Goal: Task Accomplishment & Management: Manage account settings

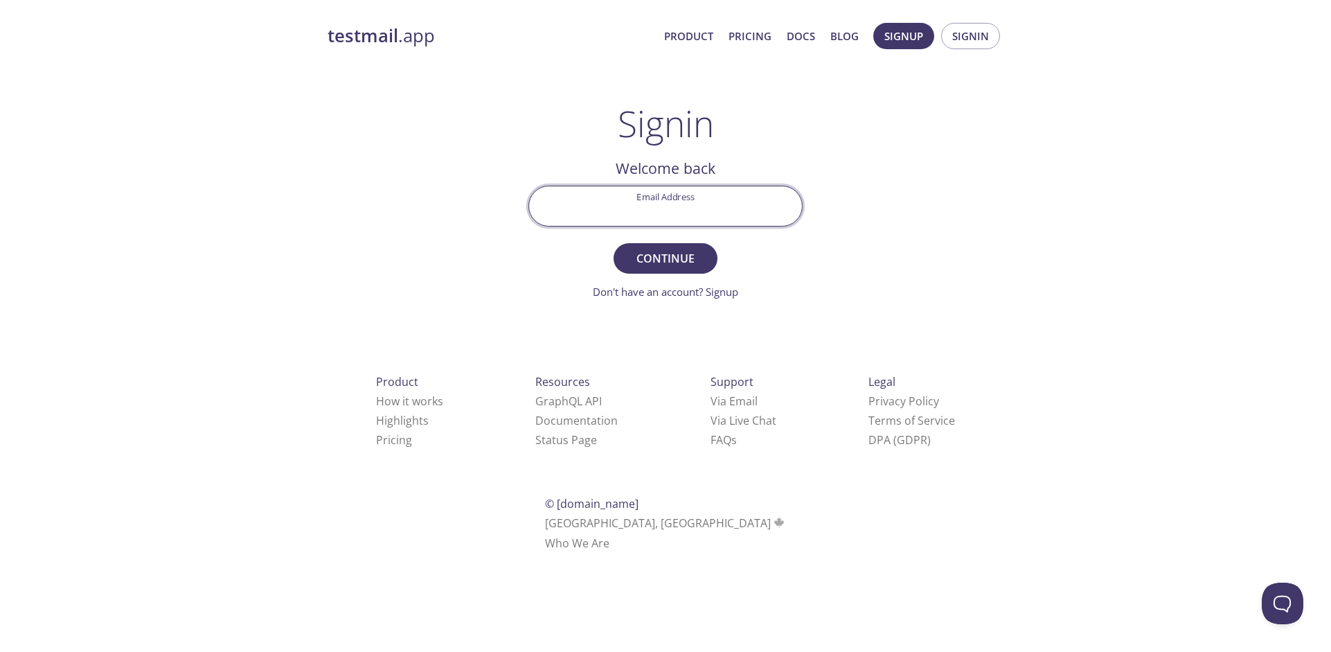
click at [657, 210] on input "Email Address" at bounding box center [665, 205] width 273 height 39
type input "[EMAIL_ADDRESS][DOMAIN_NAME]"
click at [678, 203] on input "Signin Security Code" at bounding box center [665, 205] width 273 height 39
click at [882, 244] on div "testmail .app Product Pricing Docs Blog Signup Signin Signin Welcome back Email…" at bounding box center [665, 303] width 709 height 578
click at [716, 220] on input "Signin Security Code" at bounding box center [665, 205] width 273 height 39
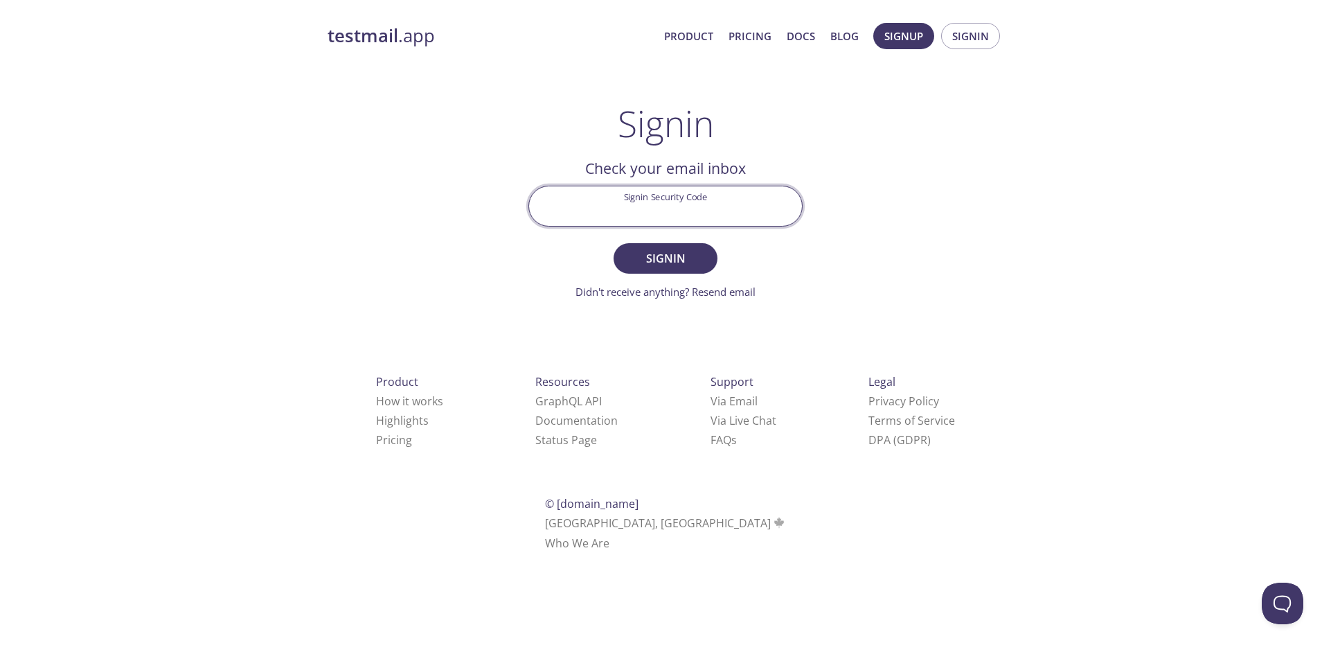
paste input "6SMP7AQ"
type input "6SMP7AQ"
click at [614, 243] on button "Signin" at bounding box center [666, 258] width 104 height 30
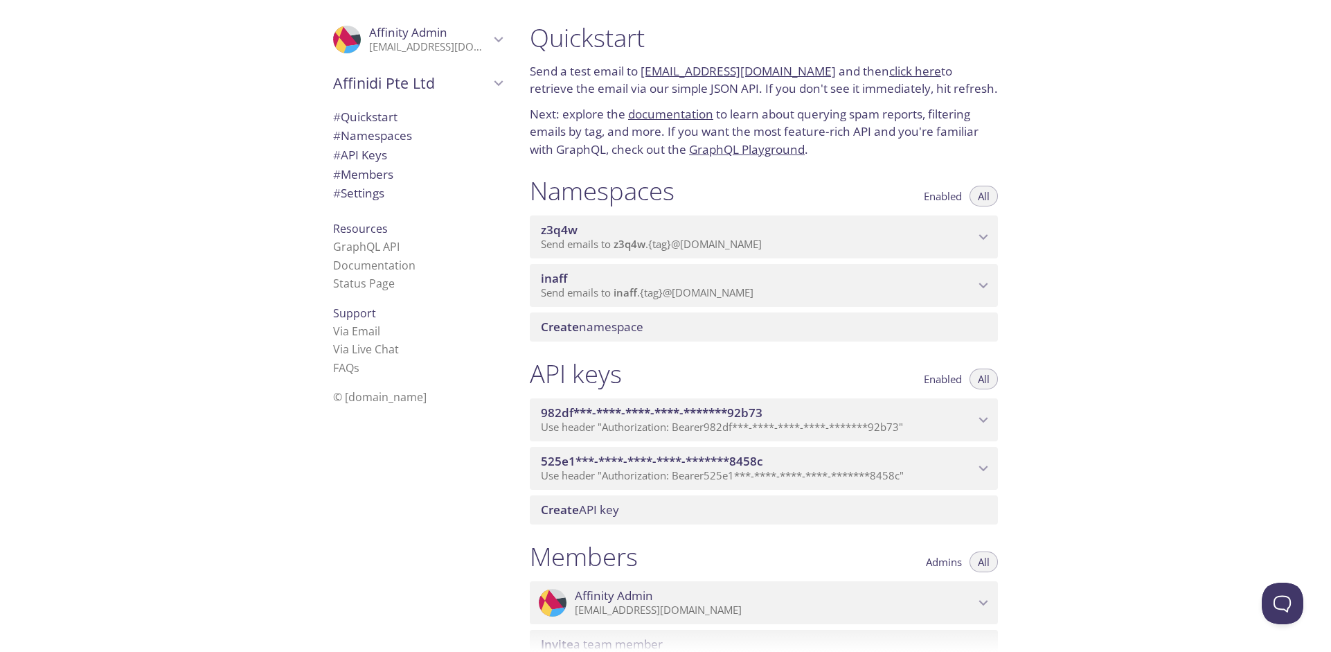
drag, startPoint x: 1112, startPoint y: 331, endPoint x: 1100, endPoint y: 330, distance: 12.5
click at [1110, 331] on div "Quickstart Send a test email to [EMAIL_ADDRESS][DOMAIN_NAME] and then click her…" at bounding box center [925, 326] width 812 height 652
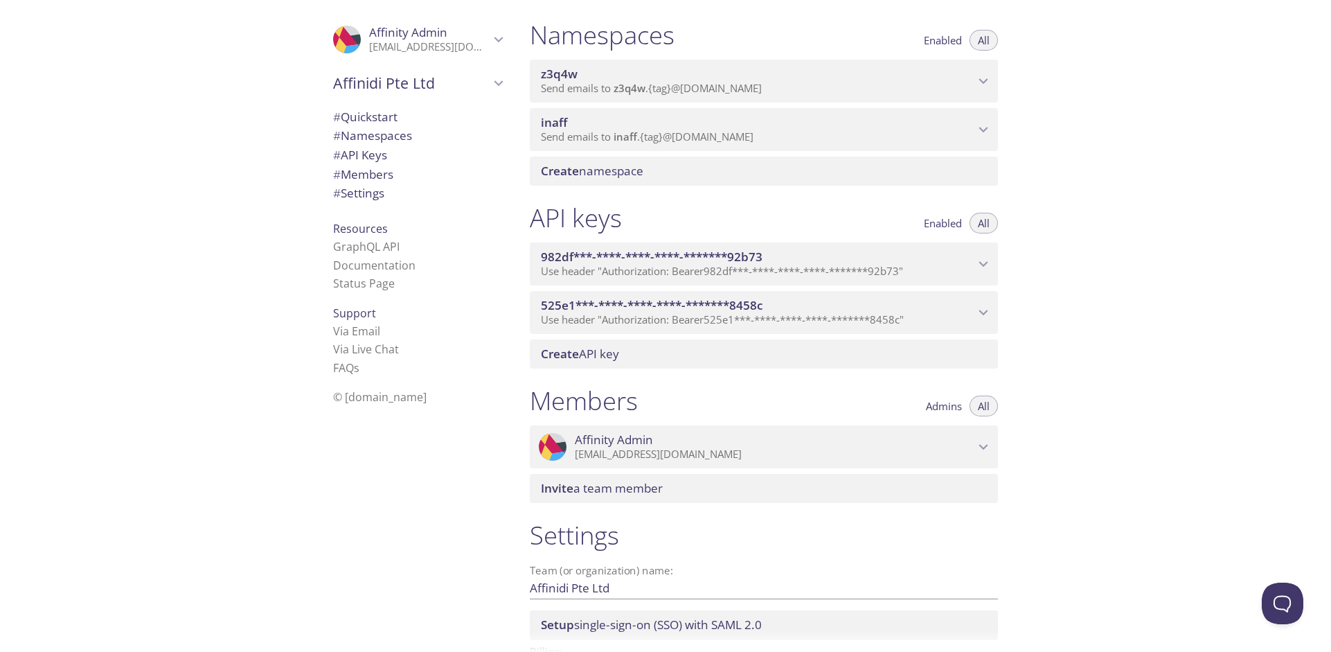
scroll to position [268, 0]
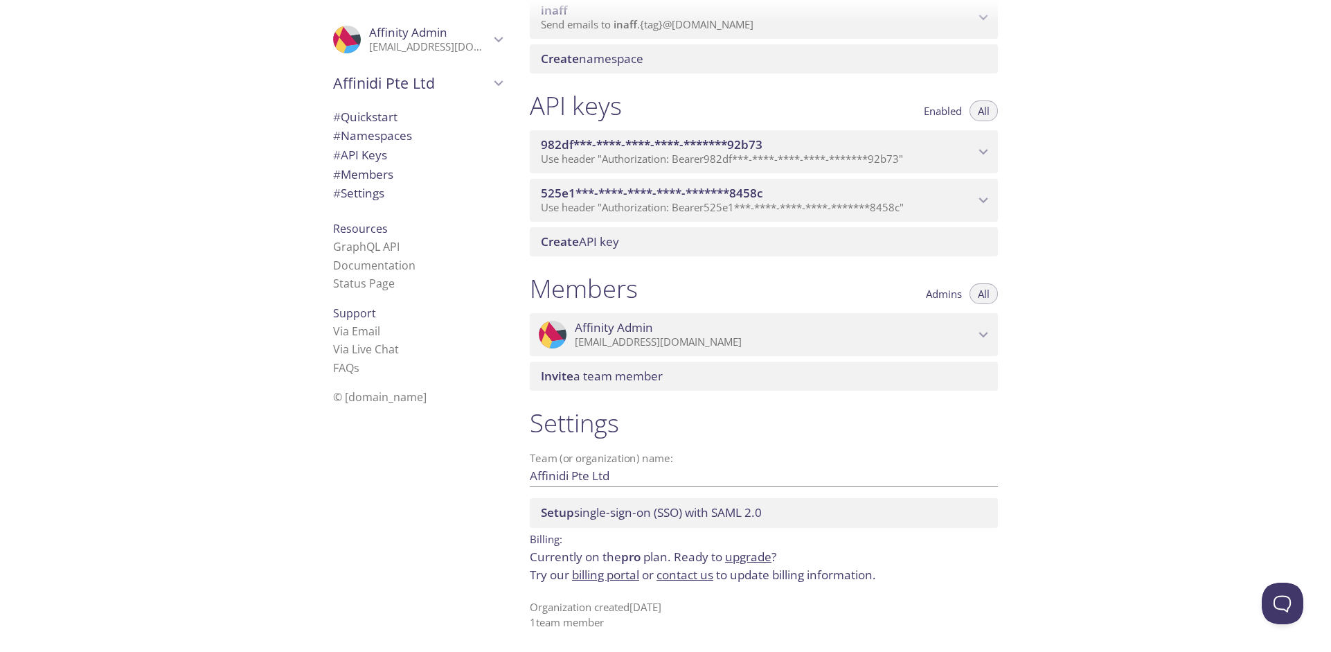
click at [377, 168] on span "# Members" at bounding box center [363, 174] width 60 height 16
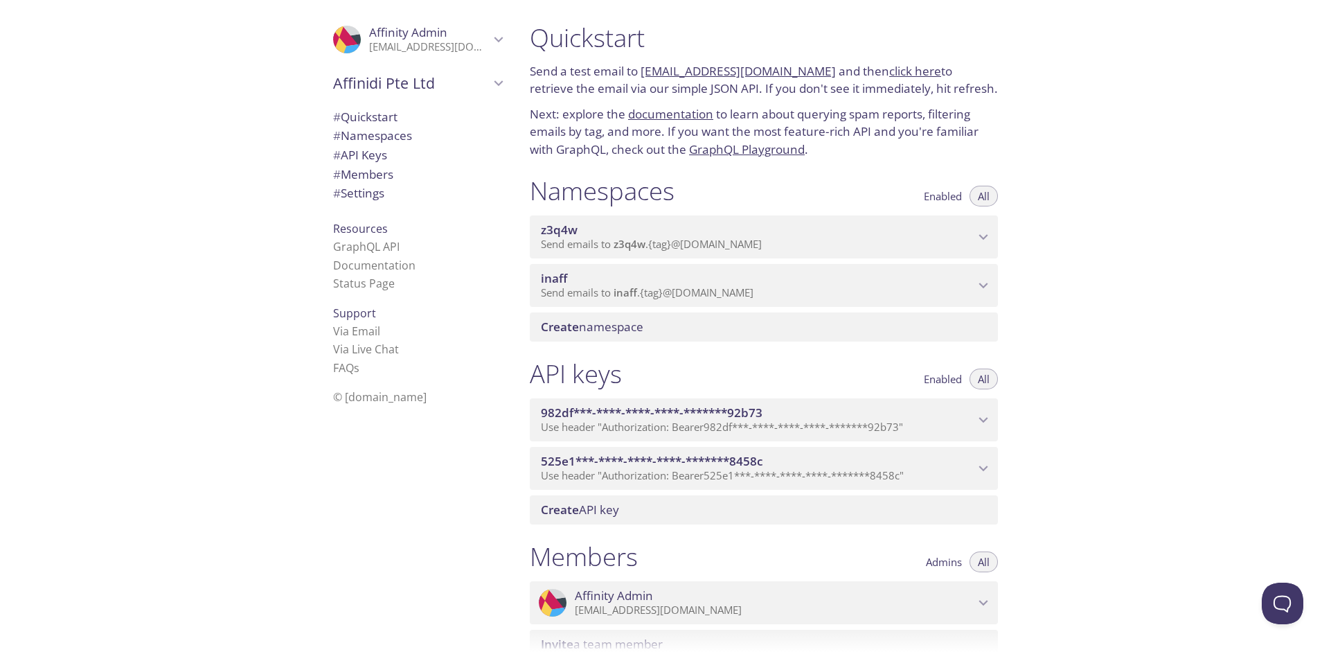
click at [358, 197] on span "# Settings" at bounding box center [358, 193] width 51 height 16
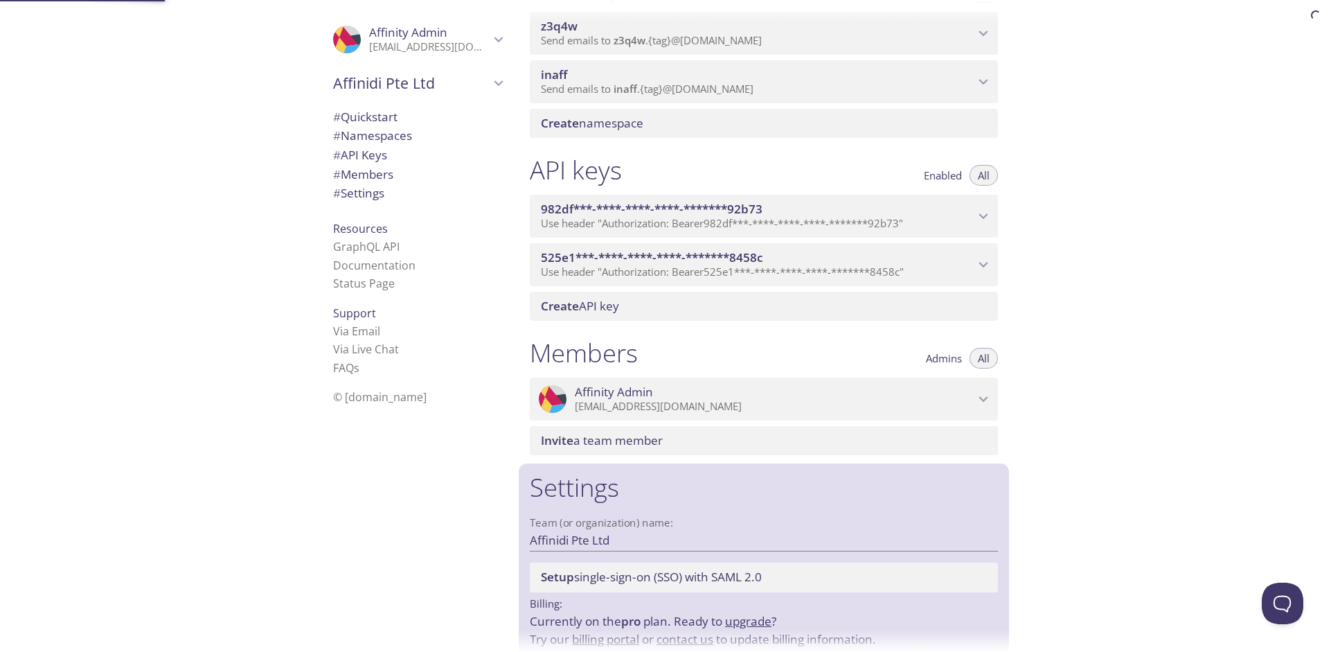
scroll to position [268, 0]
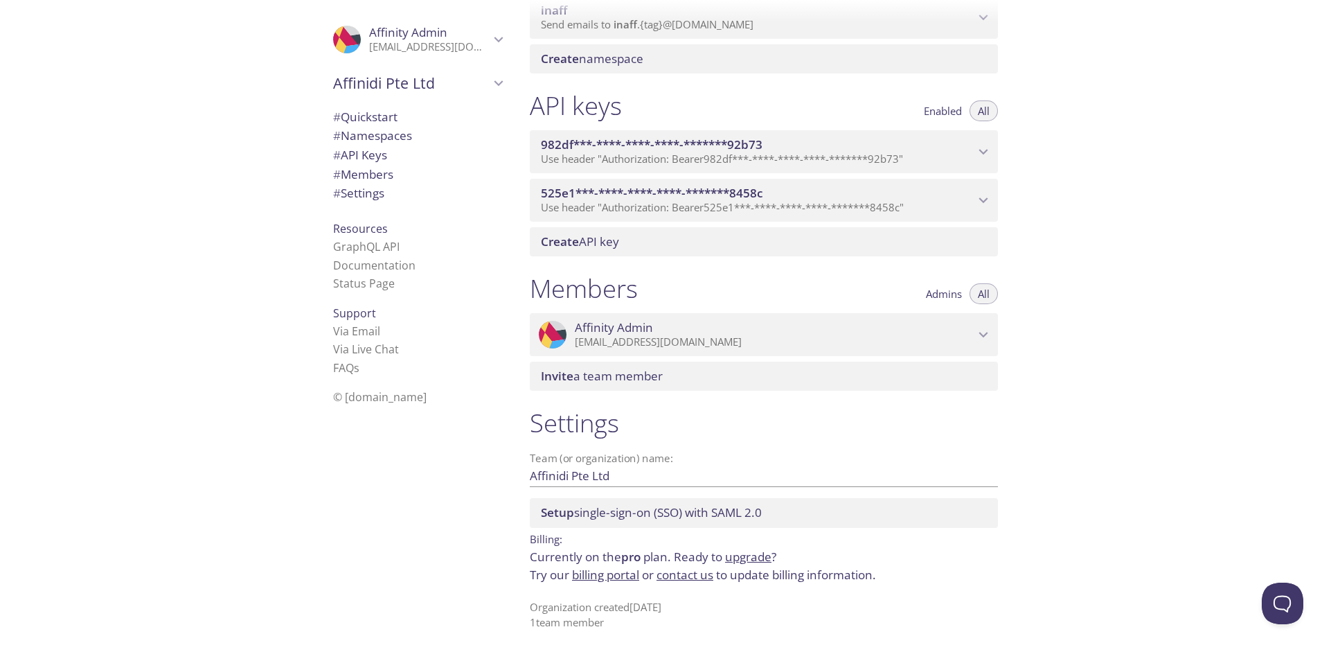
click at [355, 118] on span "# Quickstart" at bounding box center [365, 117] width 64 height 16
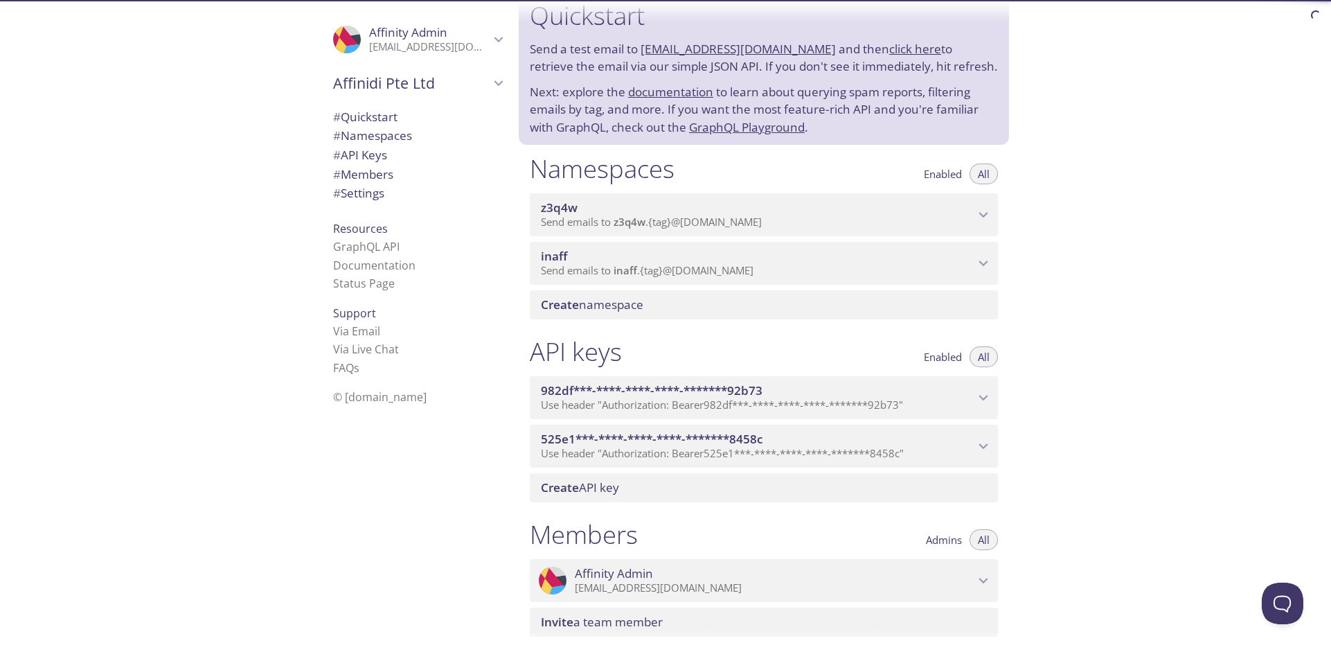
click at [350, 139] on span "# Namespaces" at bounding box center [372, 135] width 79 height 16
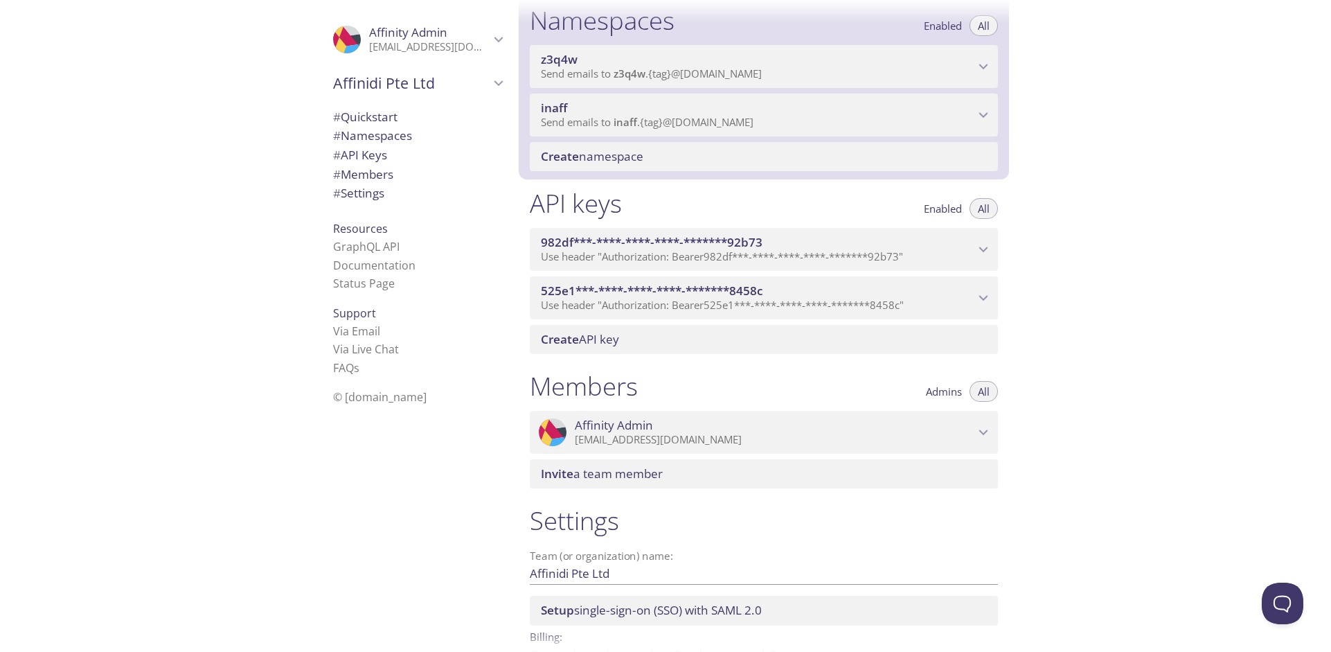
scroll to position [175, 0]
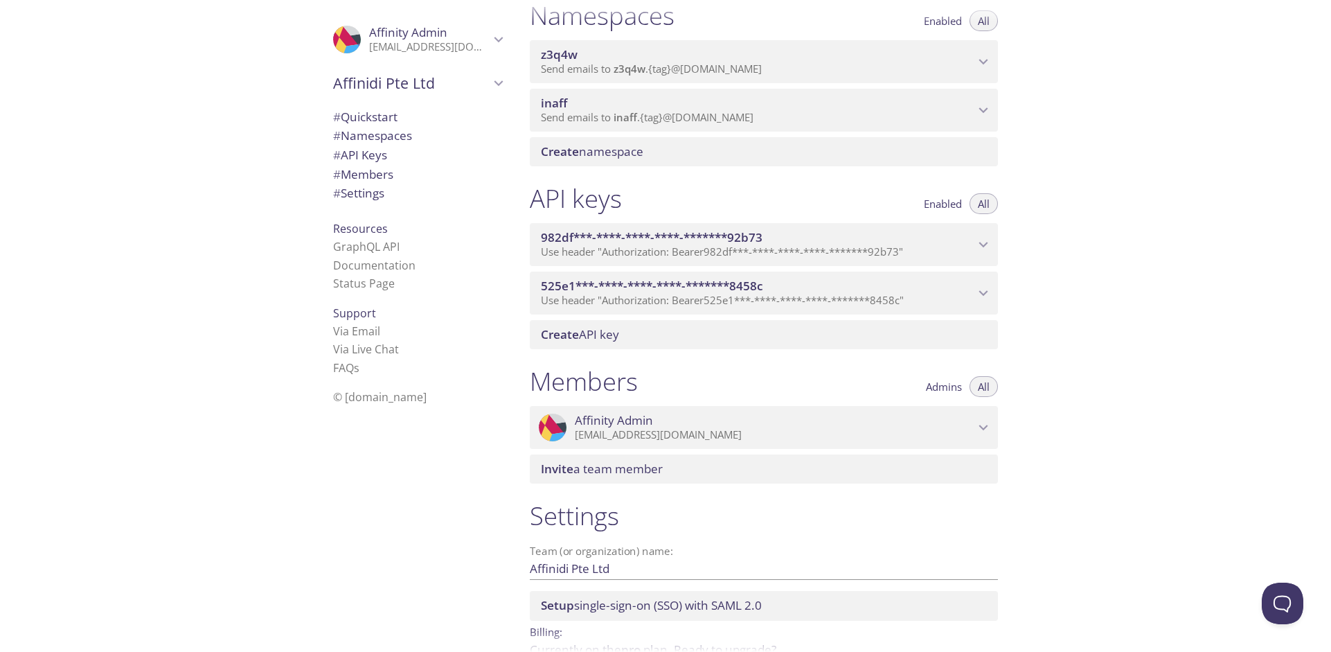
click at [355, 157] on span "# API Keys" at bounding box center [360, 155] width 54 height 16
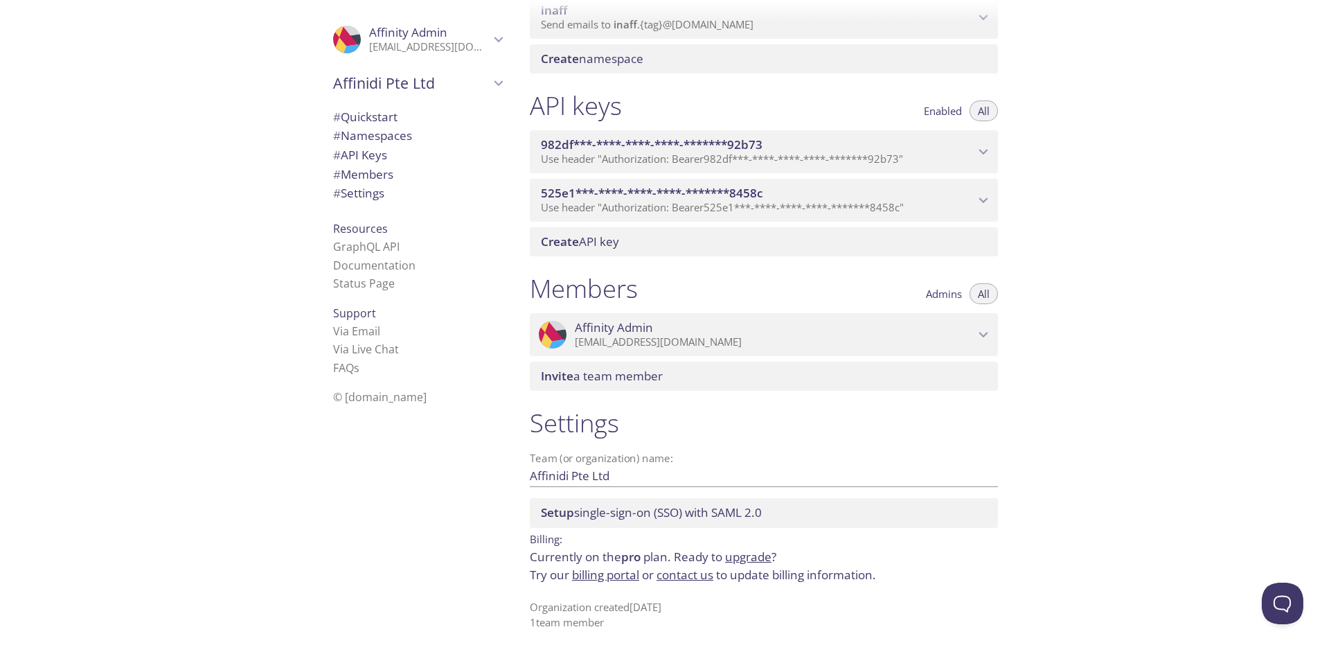
click at [980, 151] on icon "982df***-****-****-****-*******92b73 API key" at bounding box center [983, 152] width 18 height 18
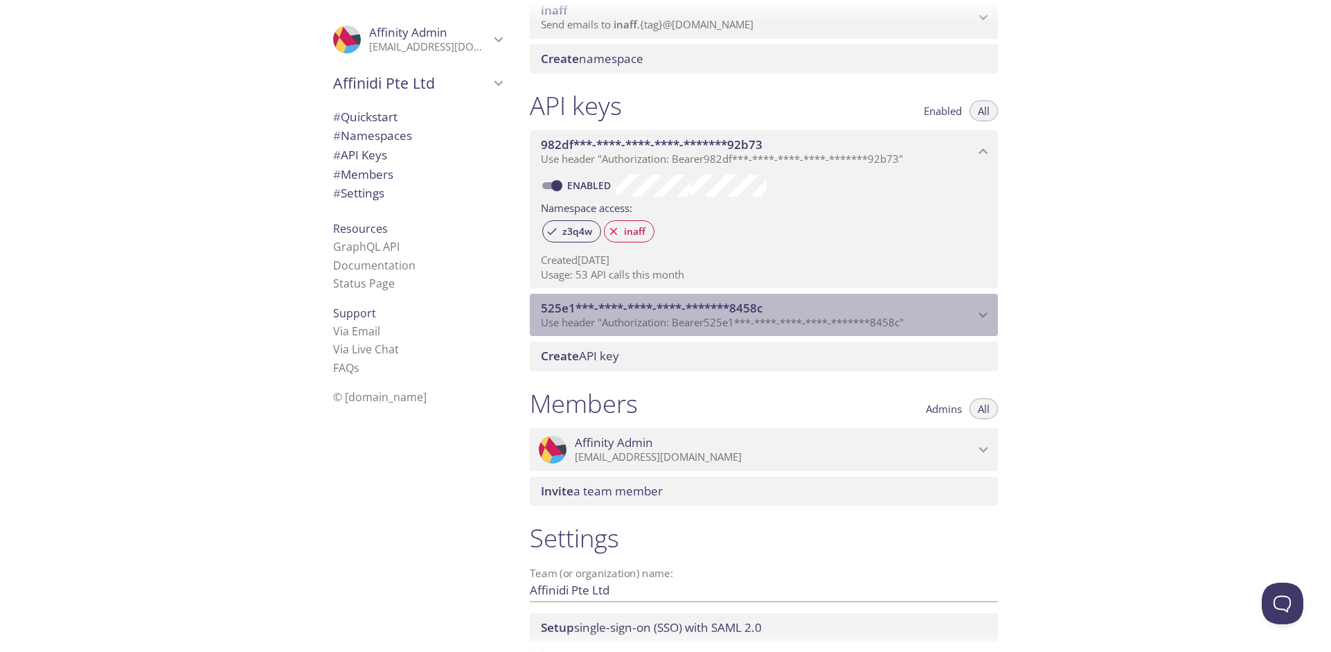
click at [974, 303] on div "525e1***-****-****-****-*******8458c Use header "Authorization: Bearer 525e1***…" at bounding box center [764, 315] width 468 height 43
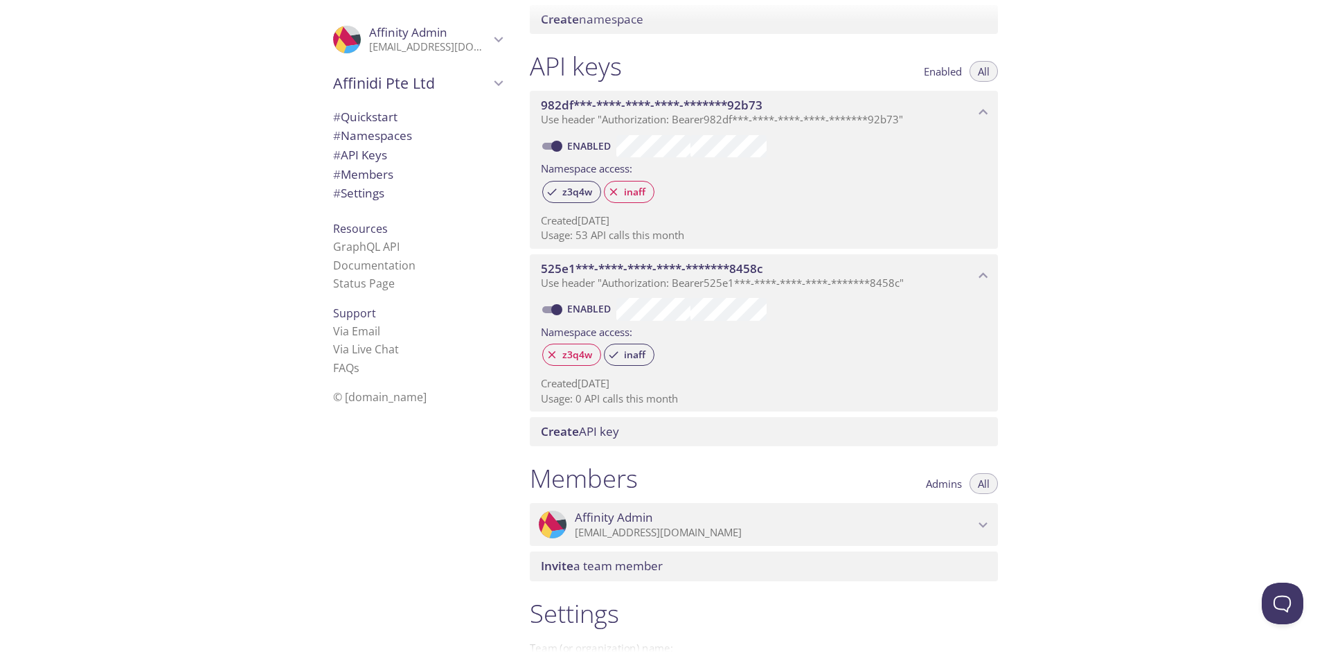
scroll to position [305, 0]
click at [611, 238] on p "Usage: 53 API calls this month" at bounding box center [764, 238] width 446 height 15
click at [584, 235] on p "Usage: 53 API calls this month" at bounding box center [764, 238] width 446 height 15
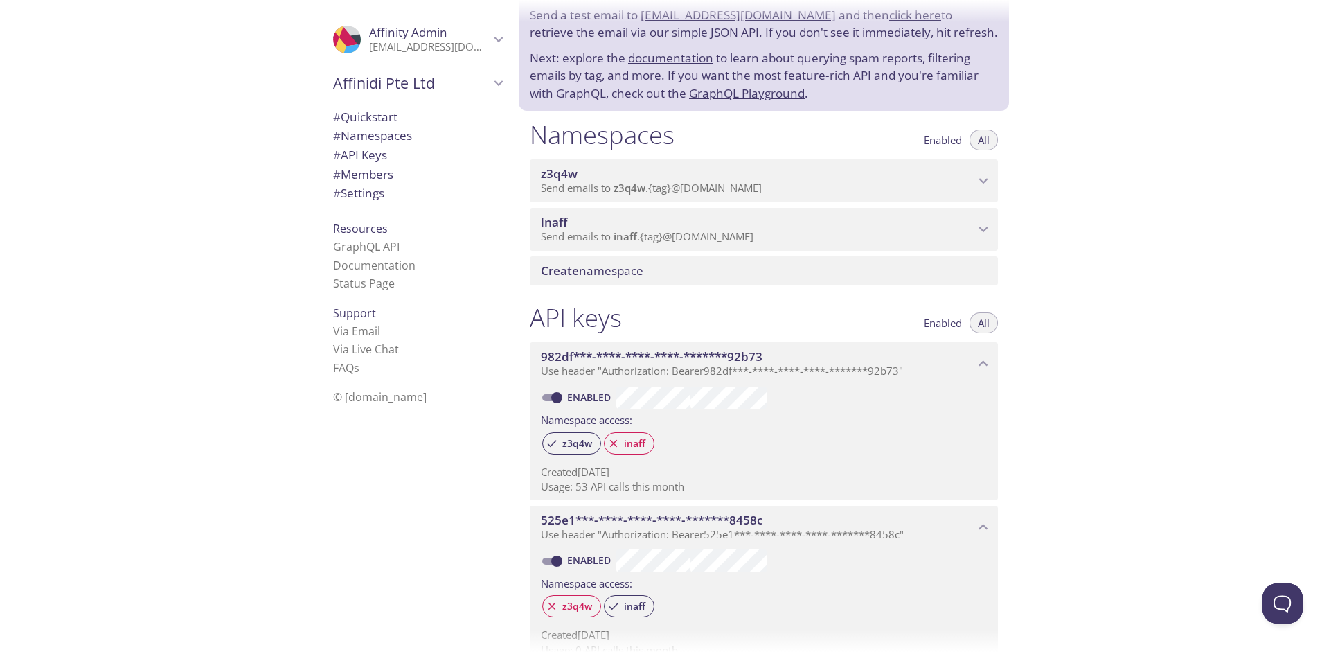
scroll to position [0, 0]
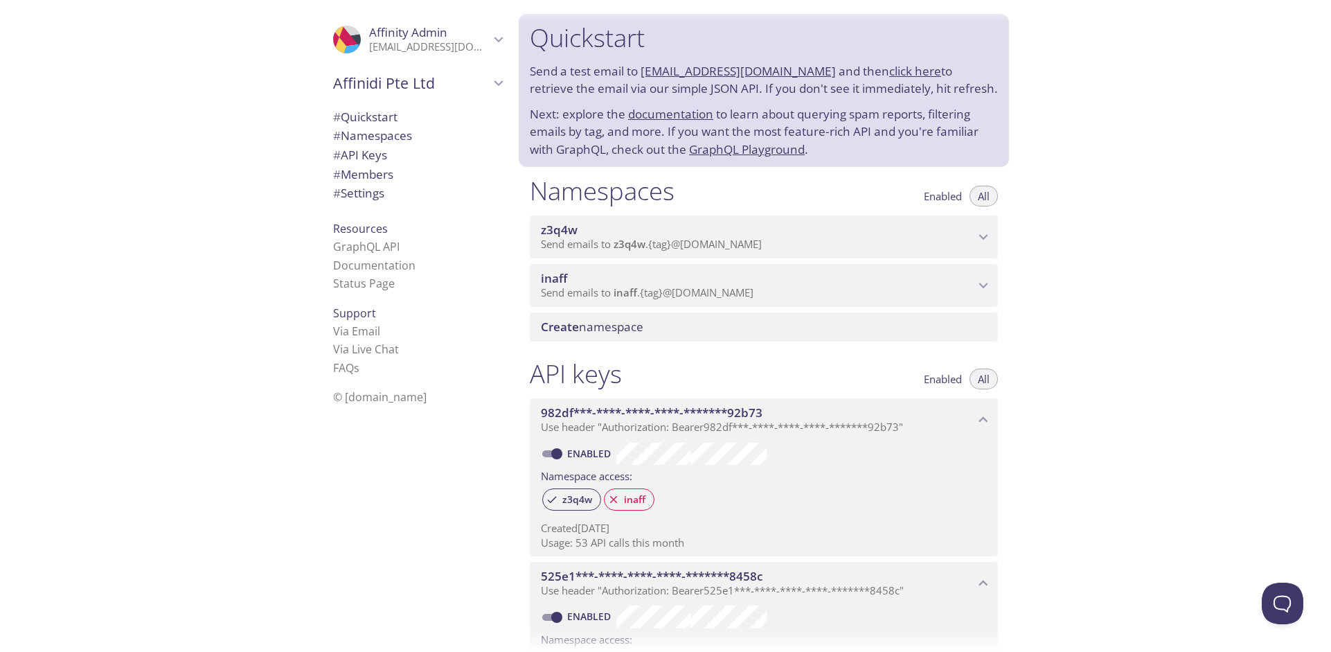
click at [862, 249] on p "Send emails to z3q4w . {tag} @[DOMAIN_NAME]" at bounding box center [758, 245] width 434 height 14
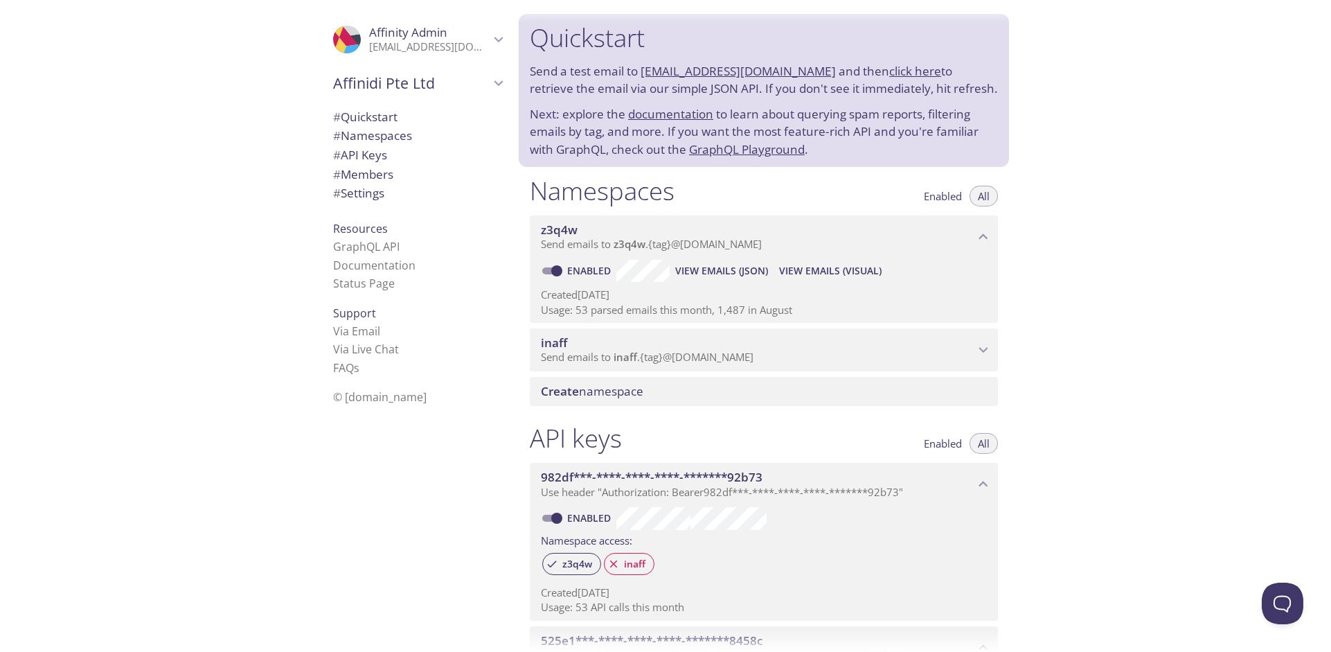
click at [783, 342] on span "inaff" at bounding box center [758, 342] width 434 height 15
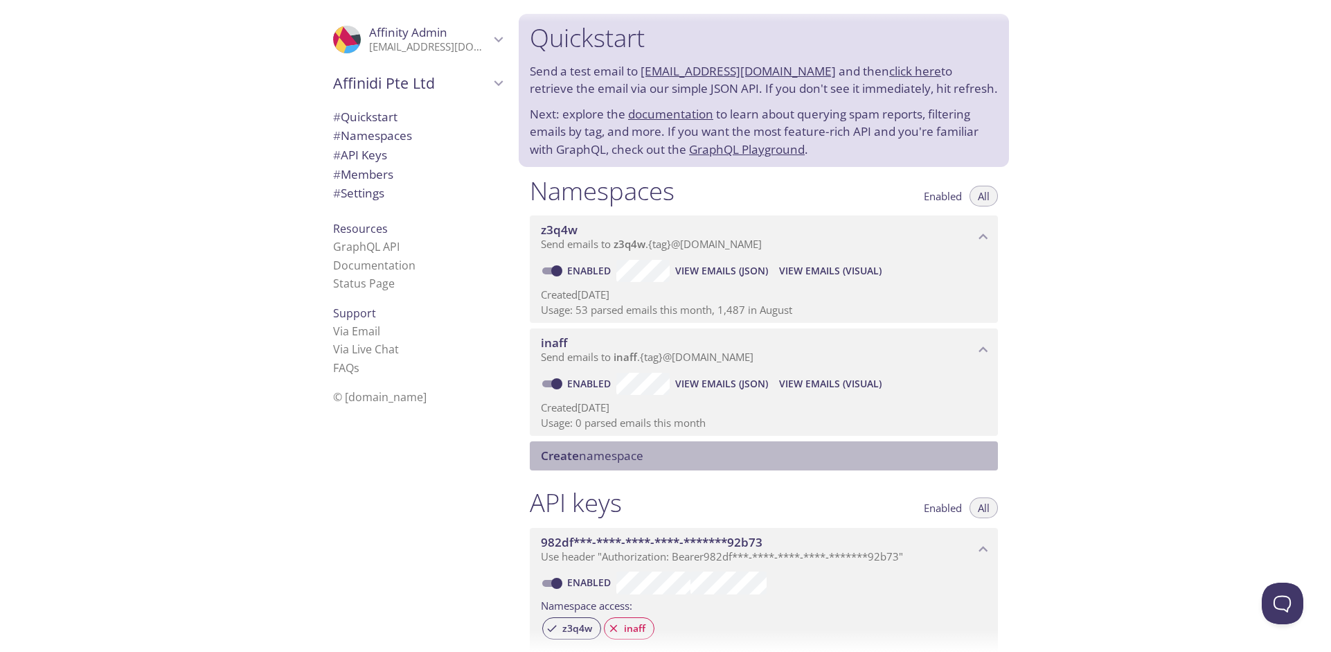
click at [749, 450] on span "Create namespace" at bounding box center [767, 455] width 452 height 15
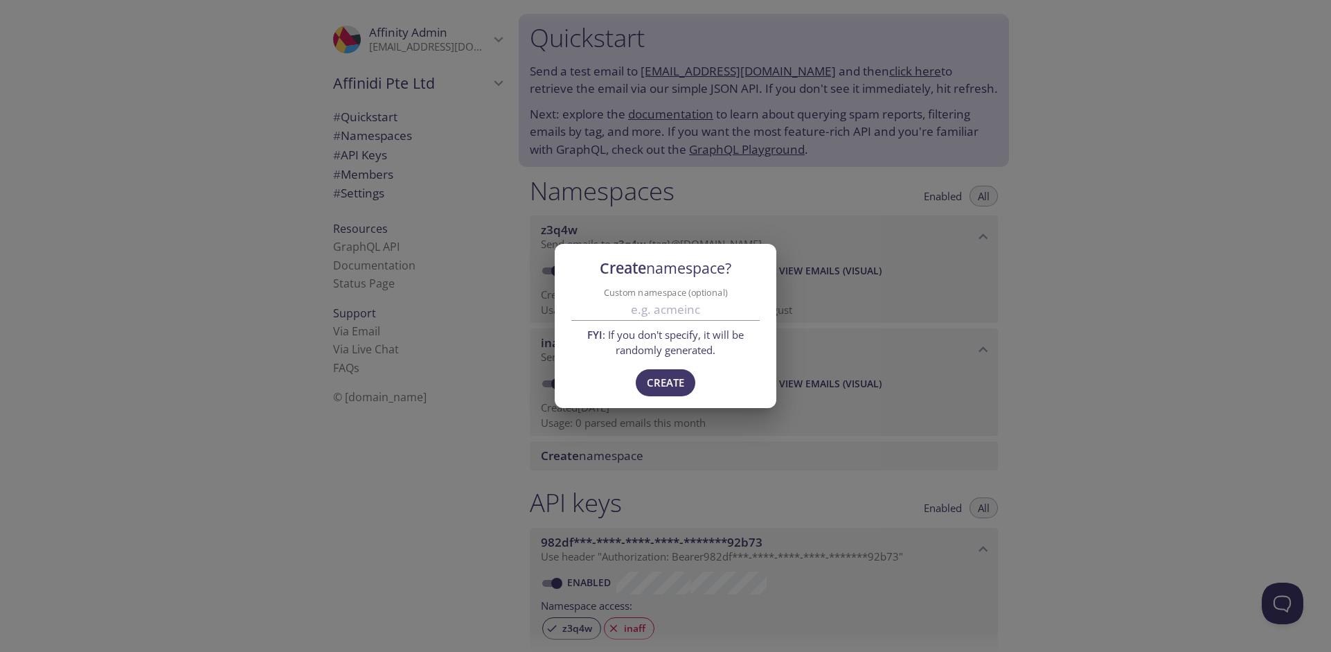
click at [1196, 344] on div "Create namespace? Custom namespace (optional) FYI : If you don't specify, it wi…" at bounding box center [665, 326] width 1331 height 652
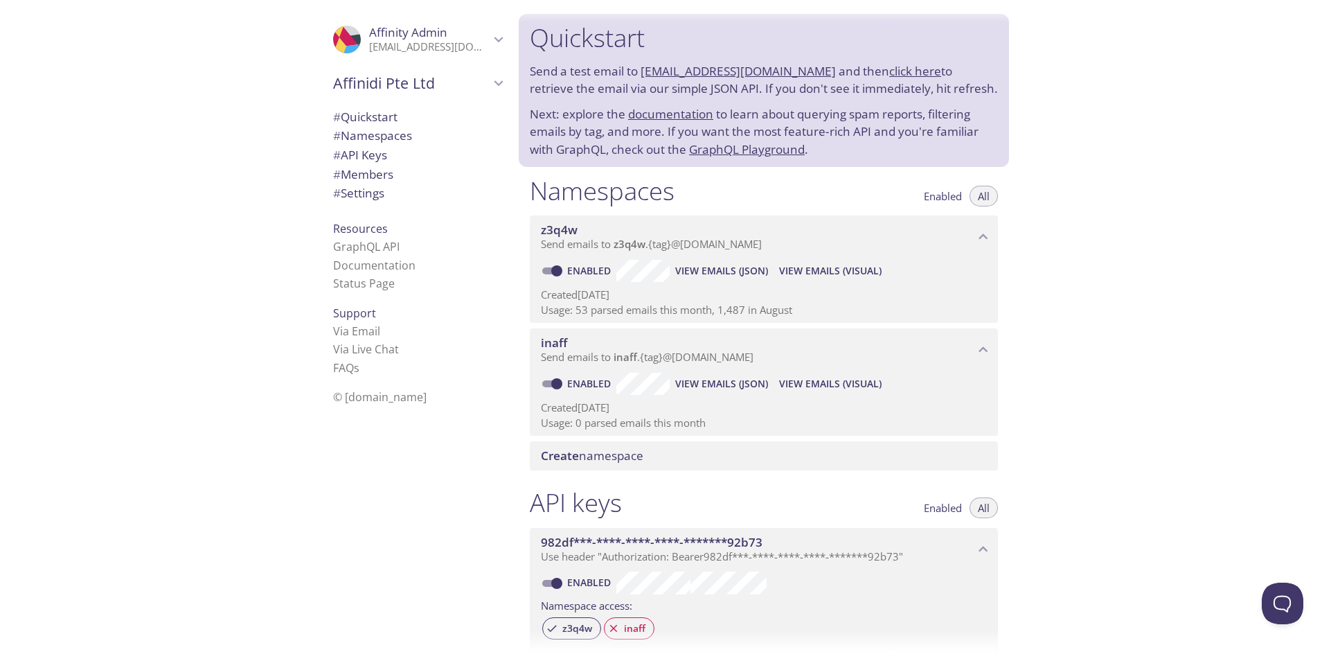
click at [551, 226] on span "z3q4w" at bounding box center [559, 230] width 37 height 16
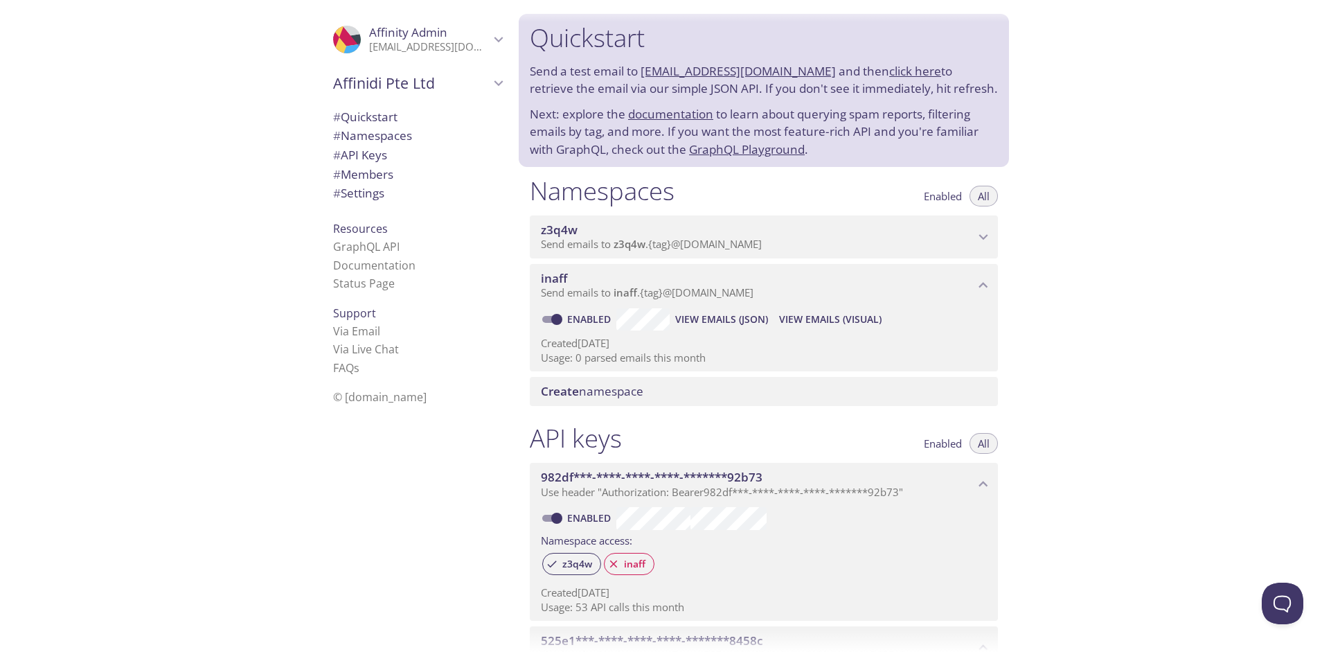
click at [551, 226] on span "z3q4w" at bounding box center [559, 230] width 37 height 16
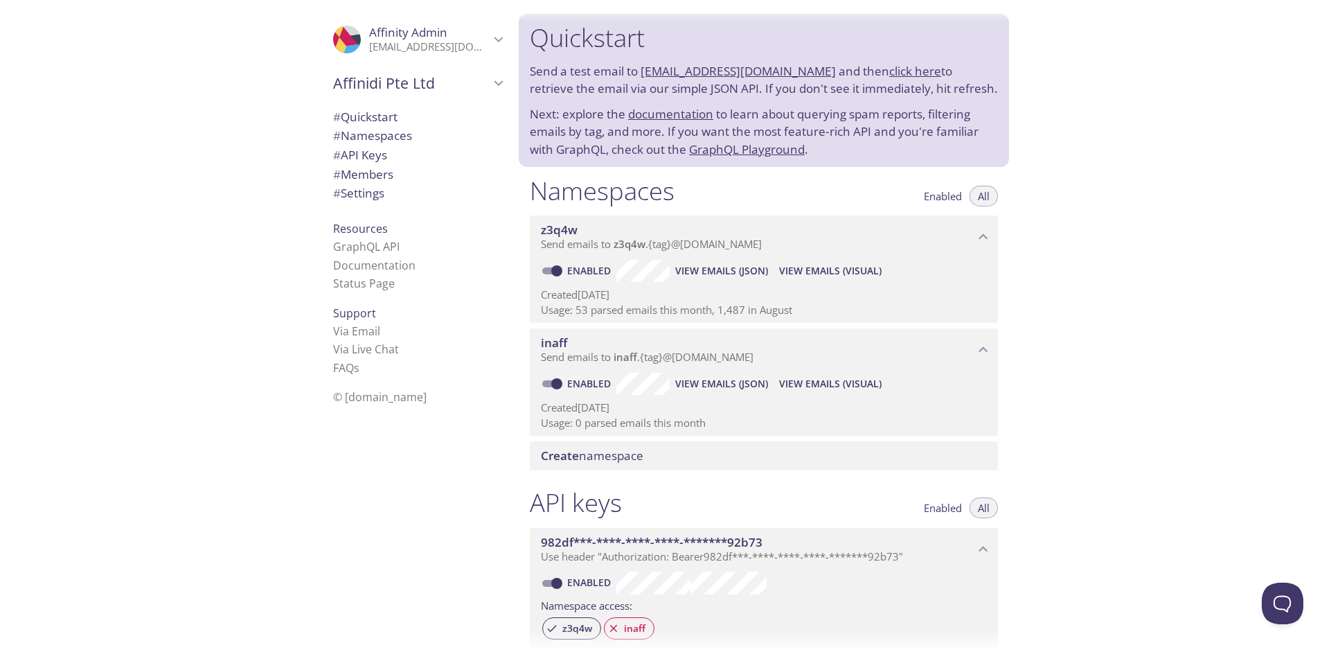
drag, startPoint x: 571, startPoint y: 229, endPoint x: 1215, endPoint y: 313, distance: 650.2
click at [1215, 313] on div "Quickstart Send a test email to [EMAIL_ADDRESS][DOMAIN_NAME] and then click her…" at bounding box center [925, 326] width 812 height 652
click at [341, 332] on link "Via Email" at bounding box center [356, 330] width 47 height 15
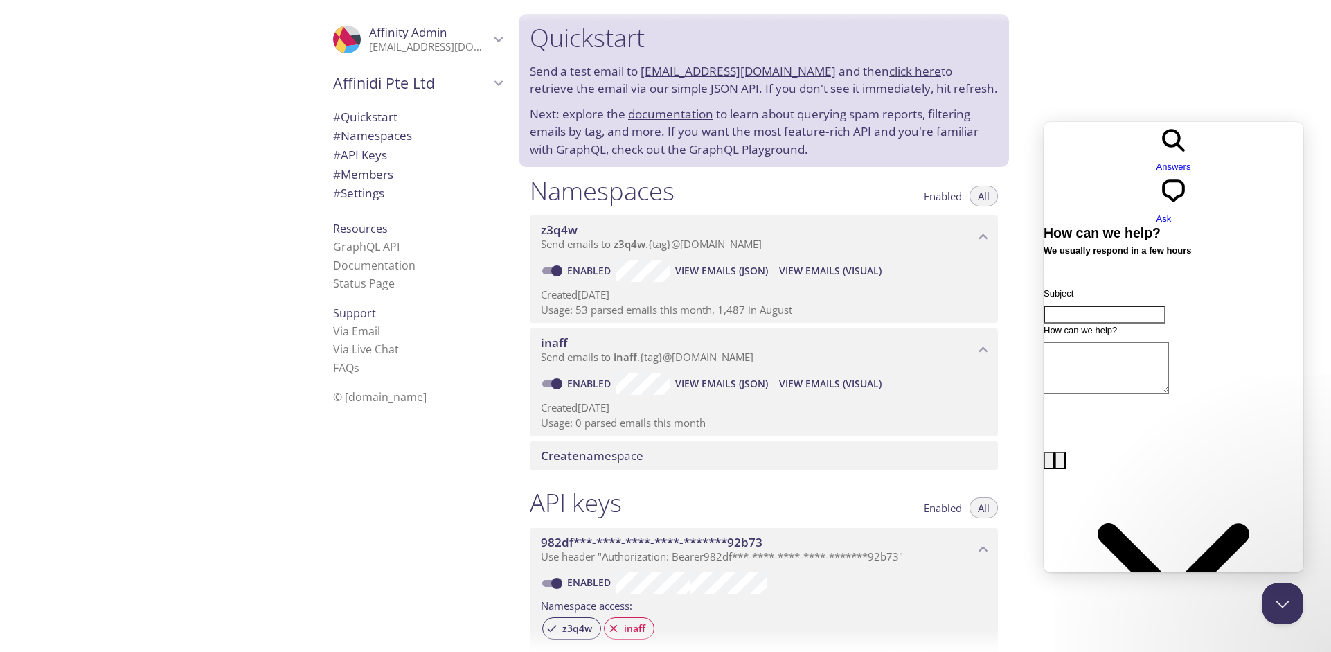
click at [215, 472] on div ".cls-1 { fill: #6d5ca8; } .cls-2 { fill: #3fc191; } .cls-3 { fill: #3b4752; } .…" at bounding box center [259, 326] width 519 height 652
click at [806, 314] on p "Usage: 53 parsed emails this month, 1,487 in August" at bounding box center [764, 310] width 446 height 15
click at [813, 309] on p "Usage: 53 parsed emails this month, 1,487 in August" at bounding box center [764, 310] width 446 height 15
drag, startPoint x: 813, startPoint y: 309, endPoint x: 601, endPoint y: 307, distance: 211.9
click at [603, 307] on p "Usage: 53 parsed emails this month, 1,487 in August" at bounding box center [764, 310] width 446 height 15
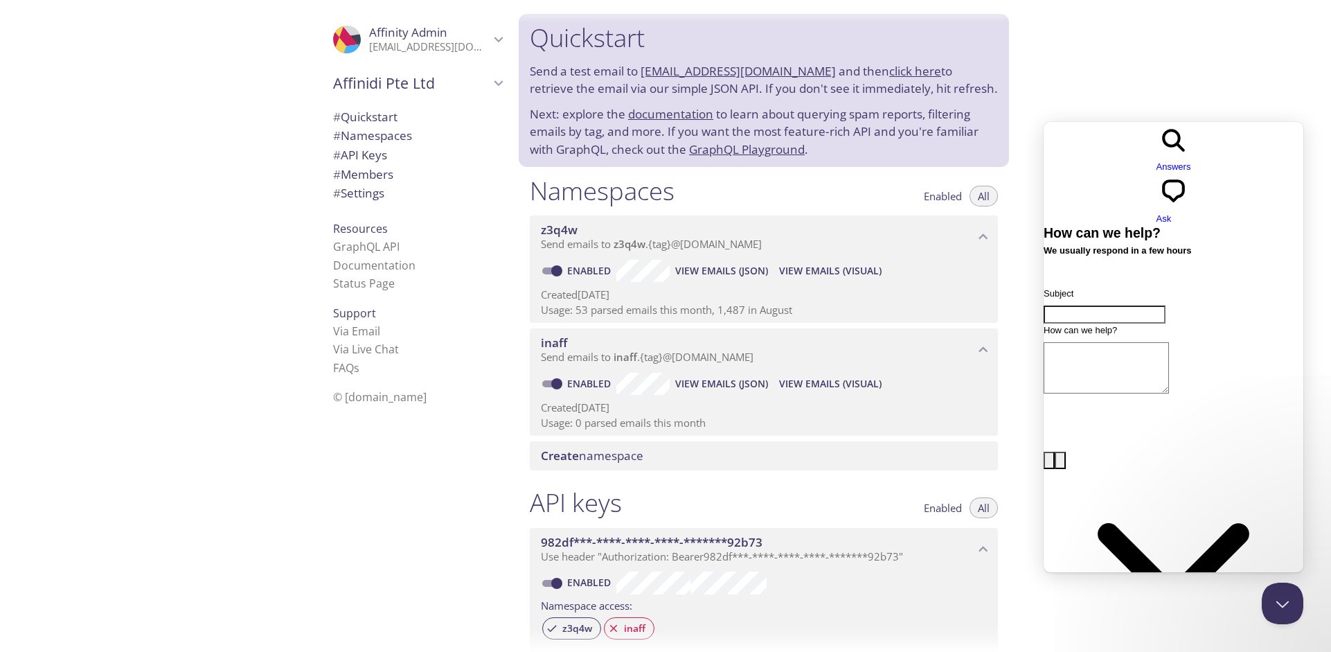
click at [821, 271] on span "View Emails (Visual)" at bounding box center [830, 270] width 102 height 17
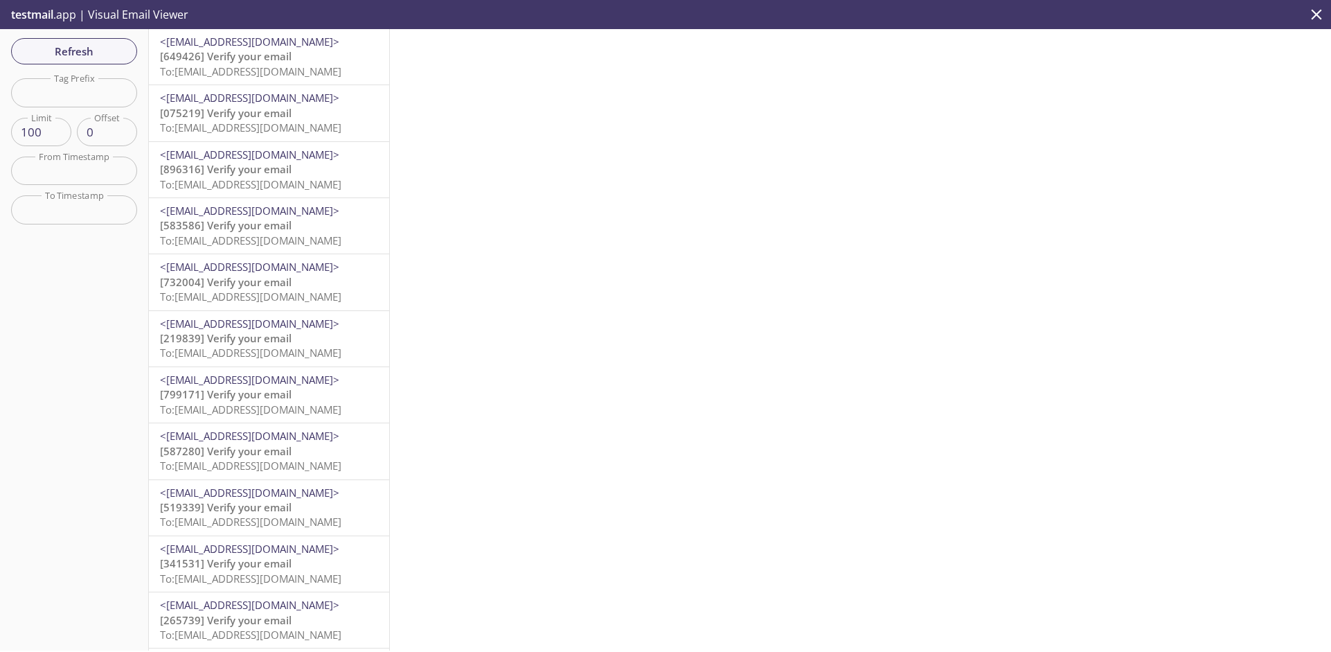
click at [287, 66] on span "To: [EMAIL_ADDRESS][DOMAIN_NAME]" at bounding box center [250, 71] width 181 height 14
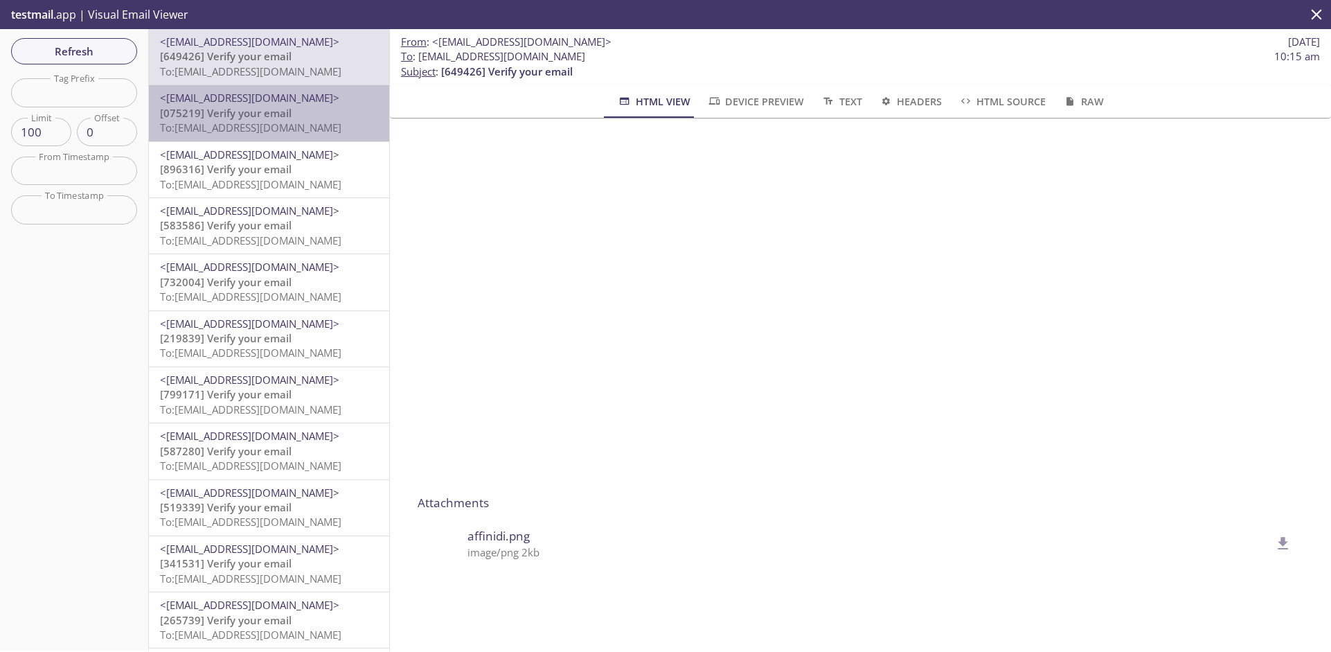
click at [284, 135] on div "<[EMAIL_ADDRESS][DOMAIN_NAME]> [075219] Verify your email To: [EMAIL_ADDRESS][D…" at bounding box center [269, 112] width 240 height 55
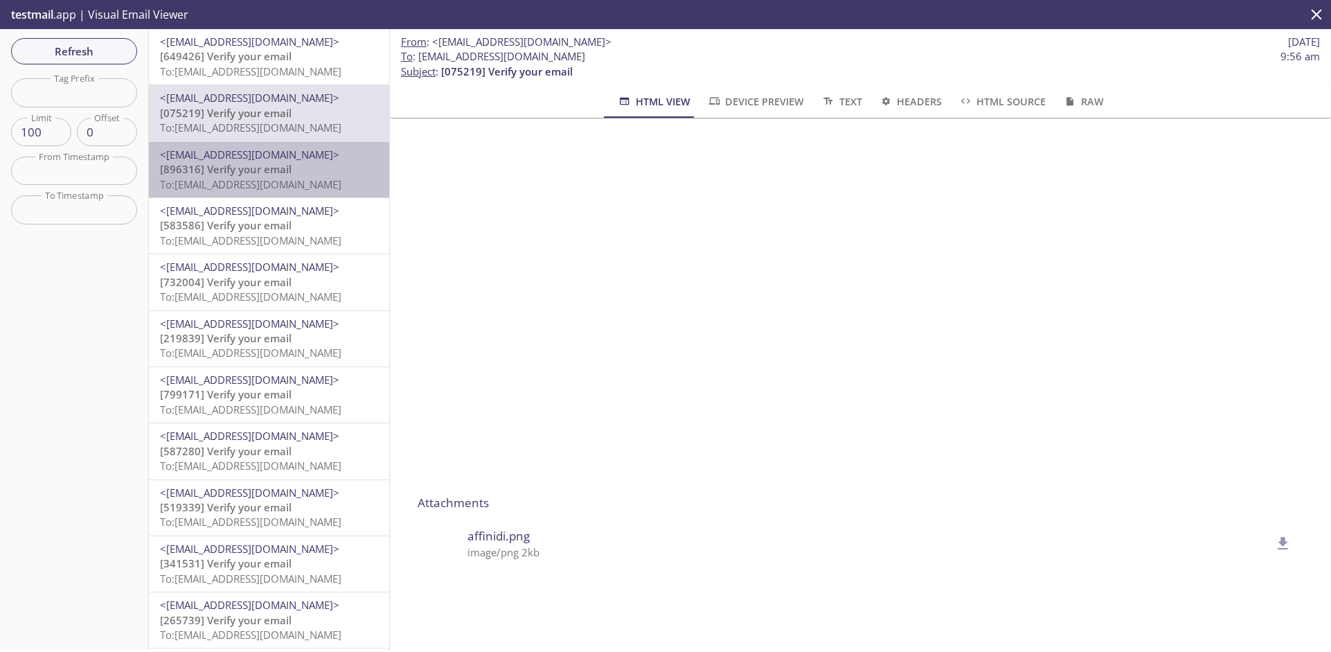
click at [270, 158] on span "<[EMAIL_ADDRESS][DOMAIN_NAME]>" at bounding box center [249, 155] width 179 height 14
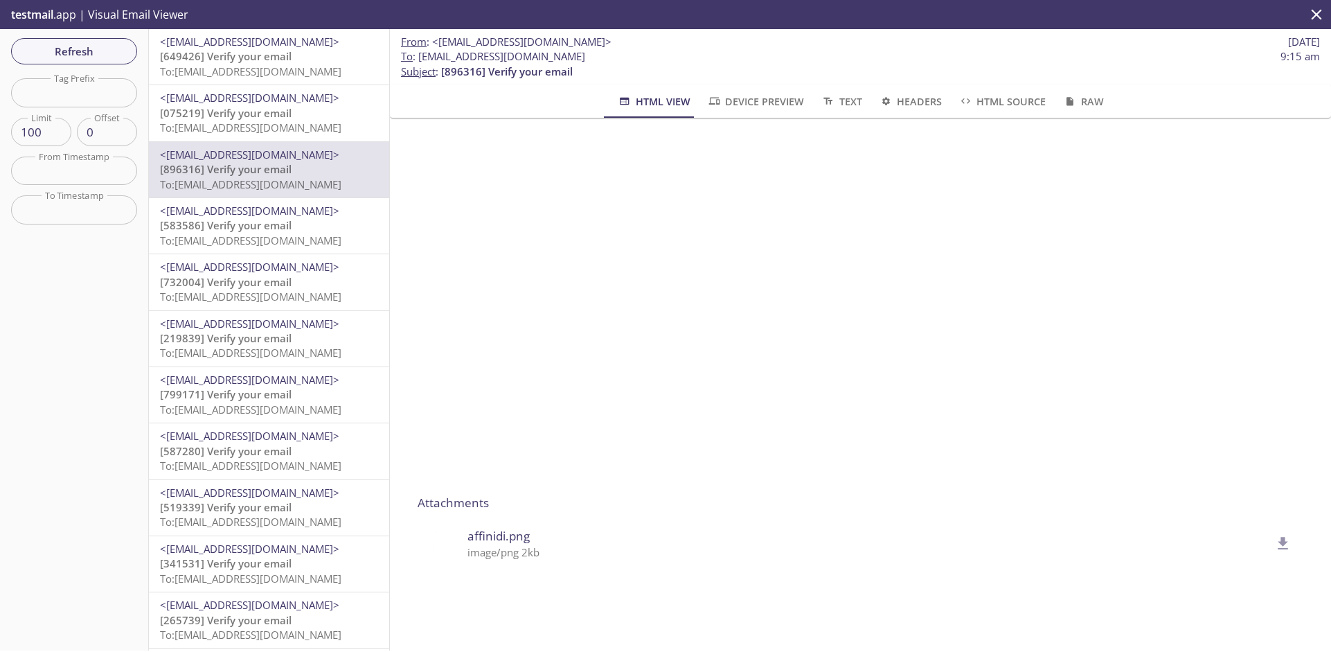
click at [286, 224] on span "[583586] Verify your email" at bounding box center [226, 225] width 132 height 14
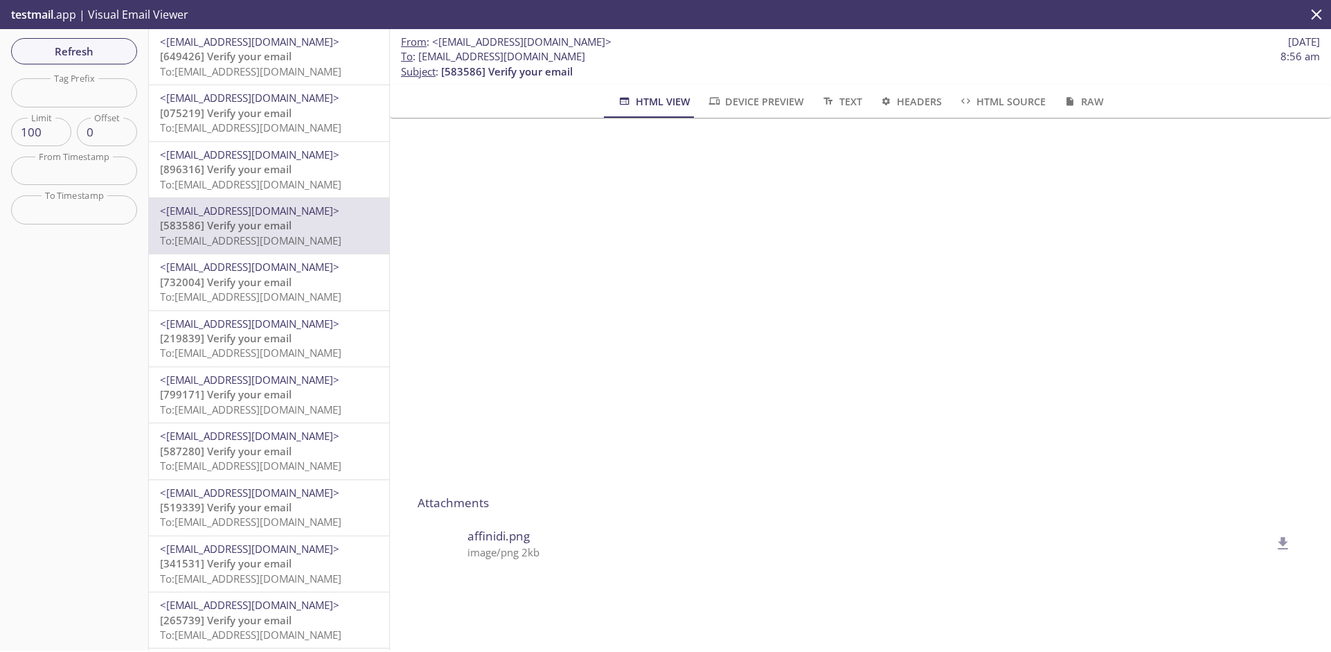
click at [749, 84] on button "Device Preview" at bounding box center [756, 100] width 114 height 33
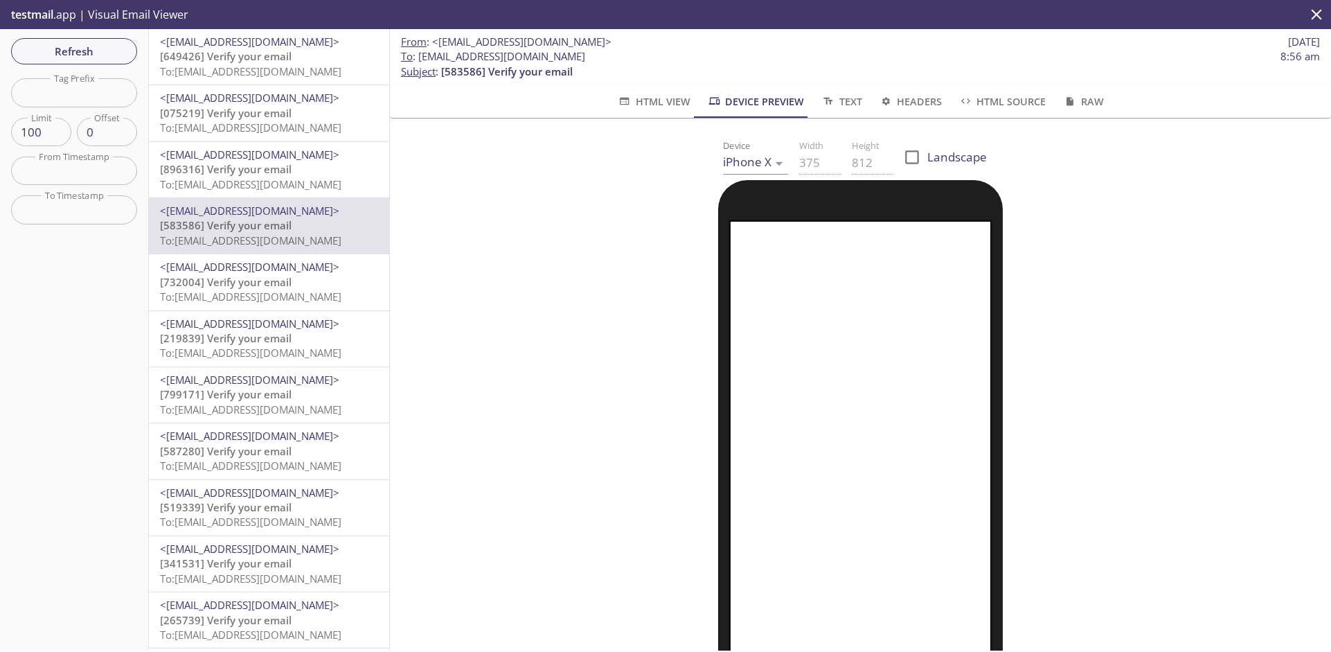
click at [671, 103] on span "HTML View" at bounding box center [653, 101] width 73 height 17
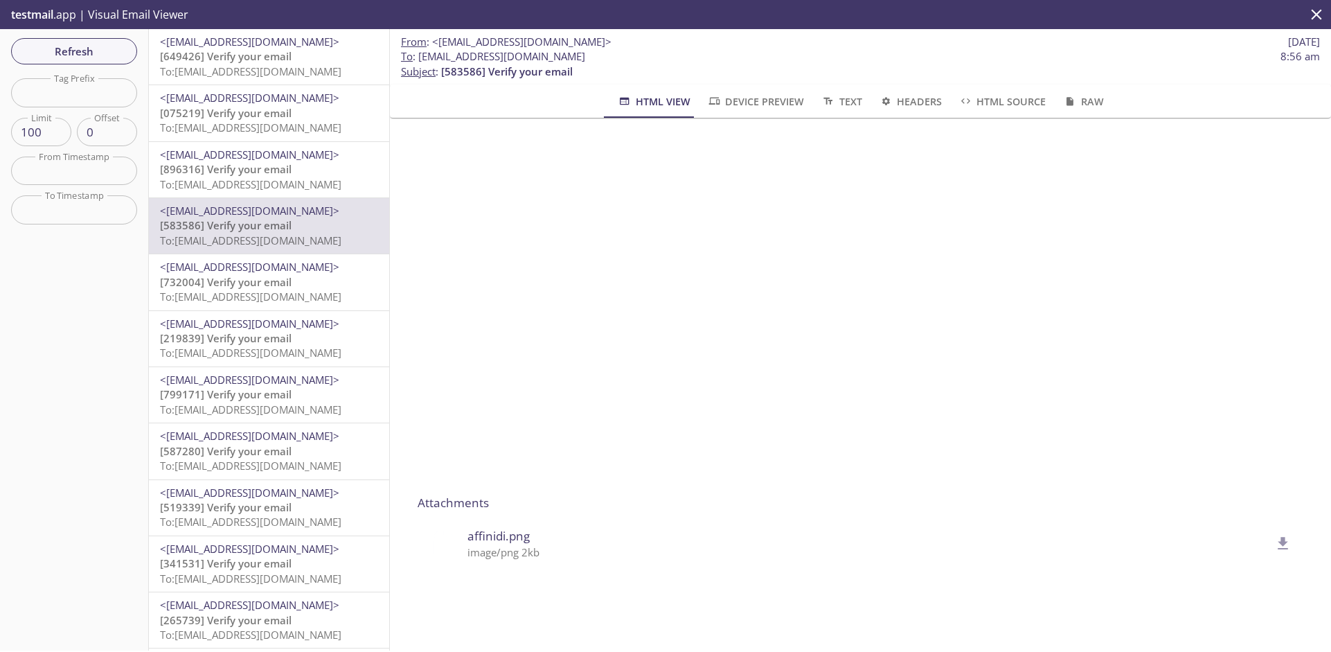
click at [253, 73] on span "To: [EMAIL_ADDRESS][DOMAIN_NAME]" at bounding box center [250, 71] width 181 height 14
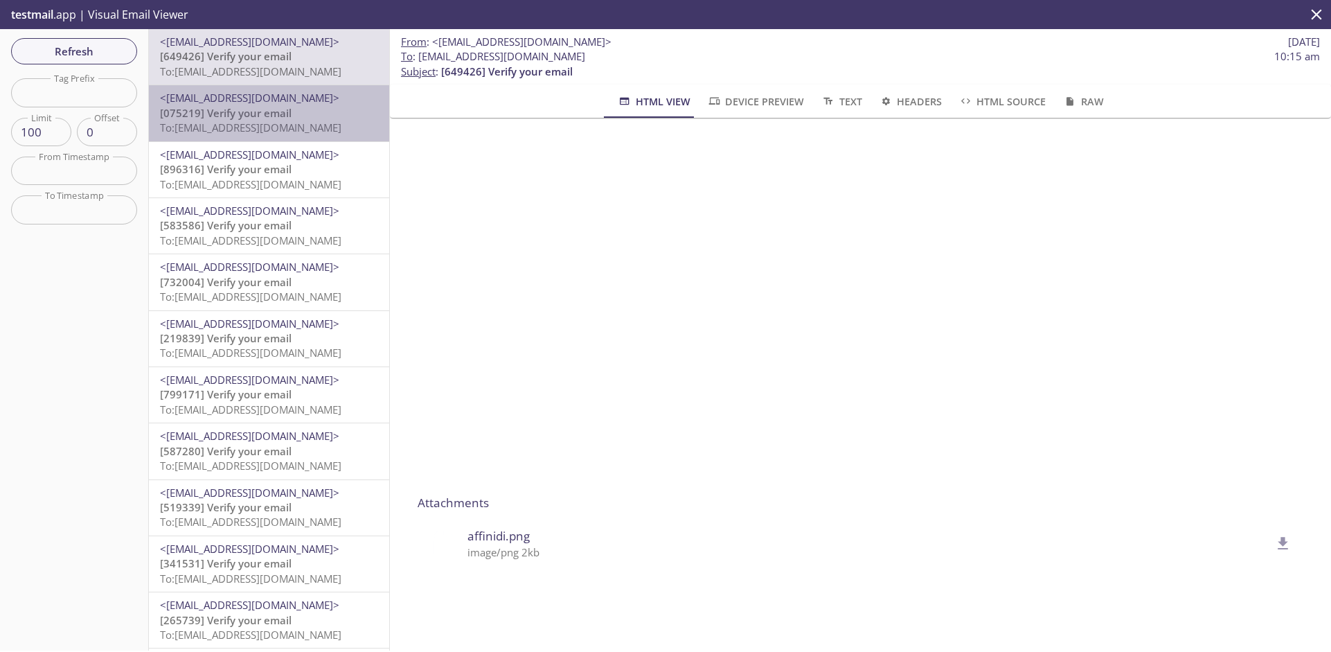
click at [290, 114] on p "[075219] Verify your email To: [EMAIL_ADDRESS][DOMAIN_NAME]" at bounding box center [269, 121] width 218 height 30
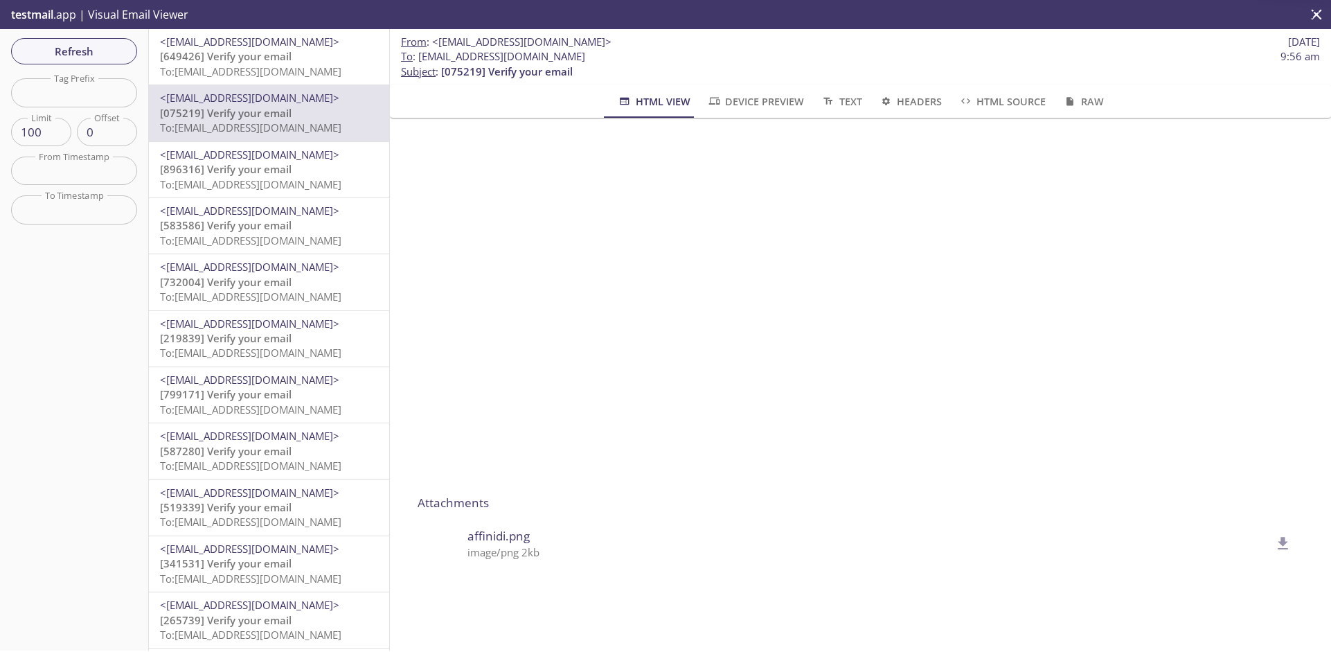
click at [280, 161] on span "<[EMAIL_ADDRESS][DOMAIN_NAME]>" at bounding box center [249, 155] width 179 height 14
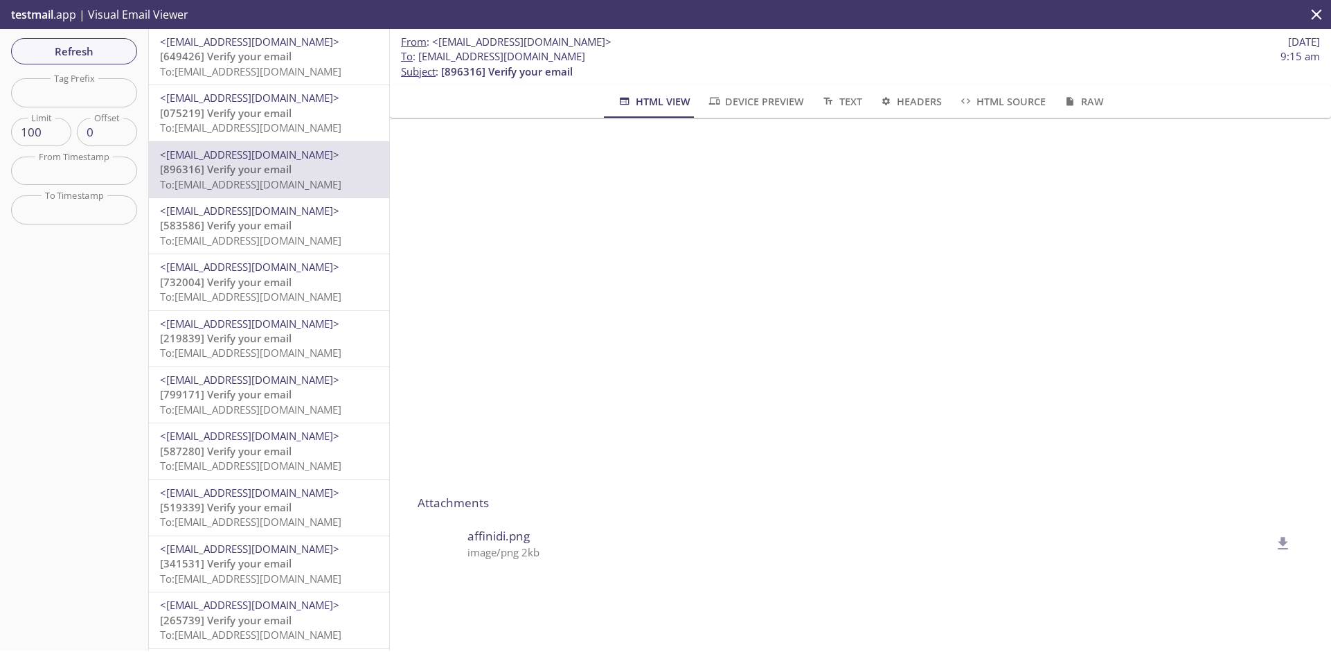
click at [98, 51] on span "Refresh" at bounding box center [74, 51] width 104 height 18
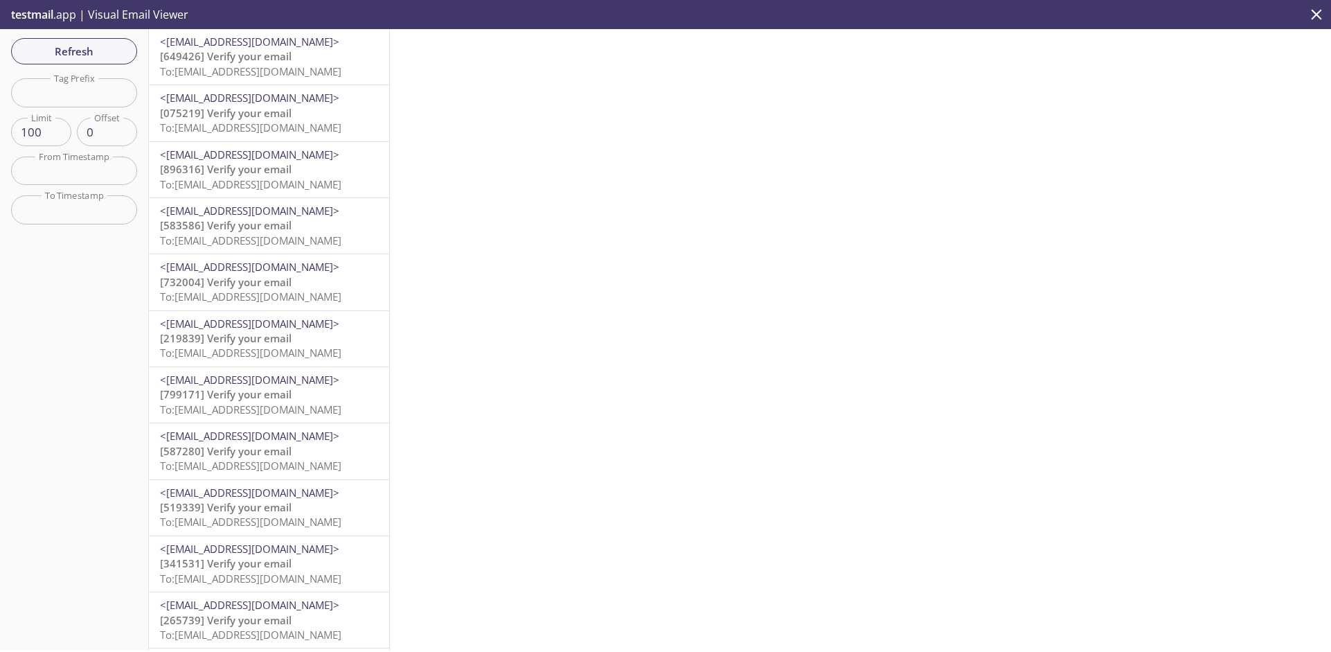
click at [80, 342] on div "Refresh Filters Tag Prefix Tag Prefix Limit 100 Limit Offset 0 Offset From Time…" at bounding box center [74, 339] width 149 height 621
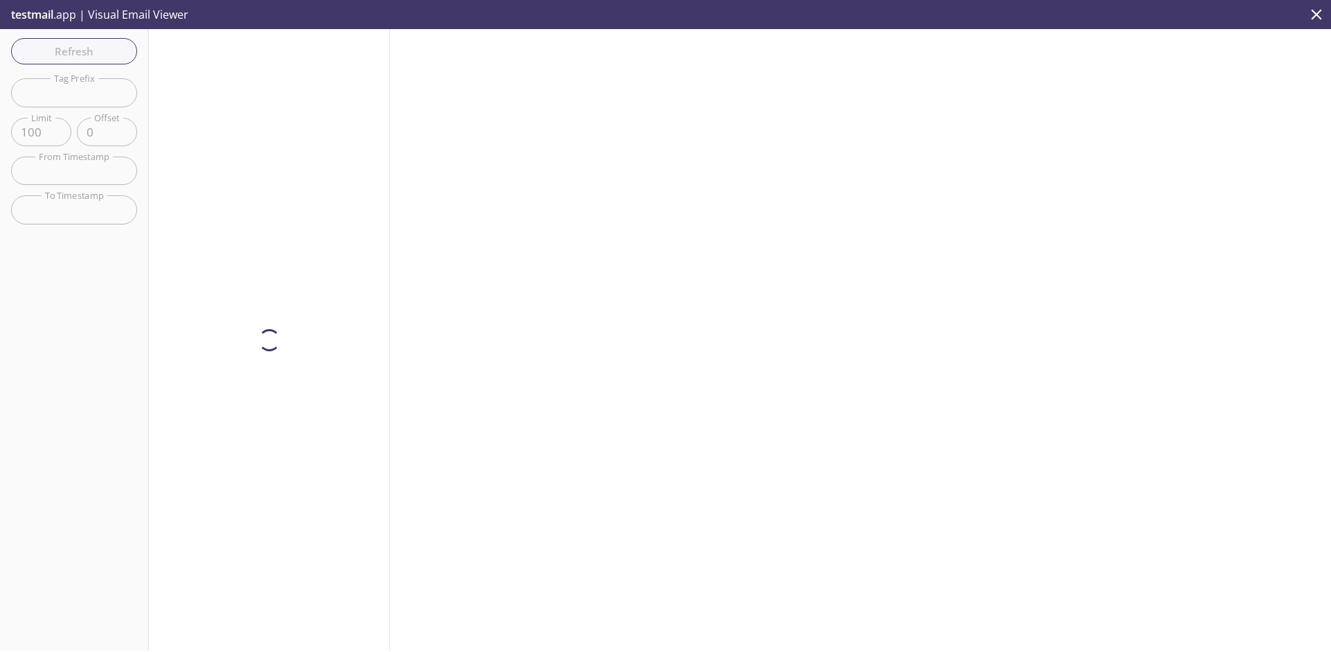
click at [57, 15] on p "testmail .app | Visual Email Viewer" at bounding box center [98, 14] width 197 height 29
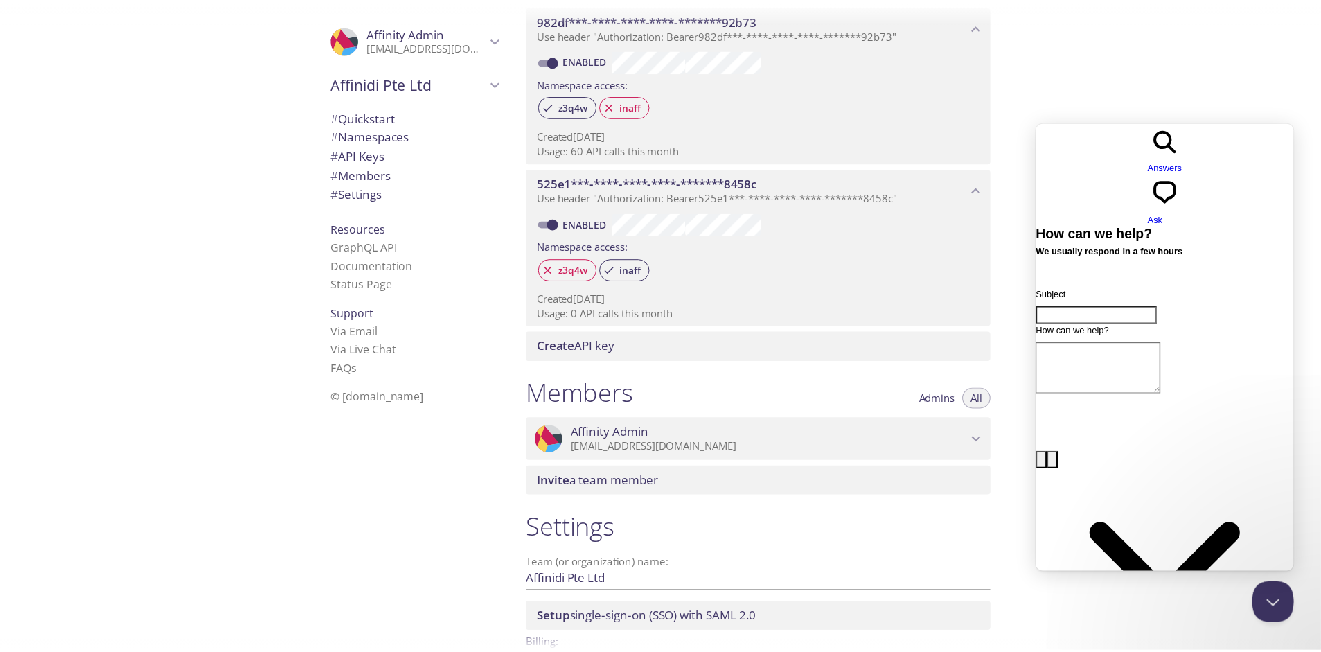
scroll to position [627, 0]
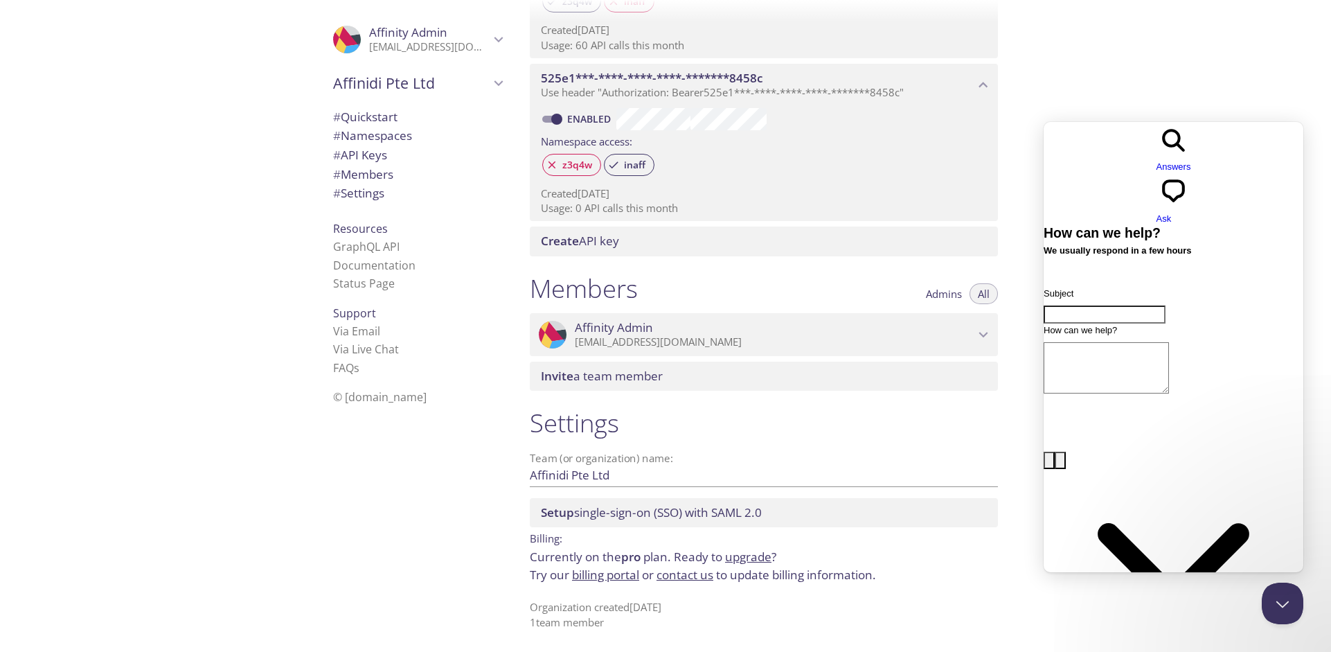
click at [624, 559] on span "pro" at bounding box center [630, 556] width 19 height 16
click at [740, 557] on link "upgrade" at bounding box center [748, 556] width 46 height 16
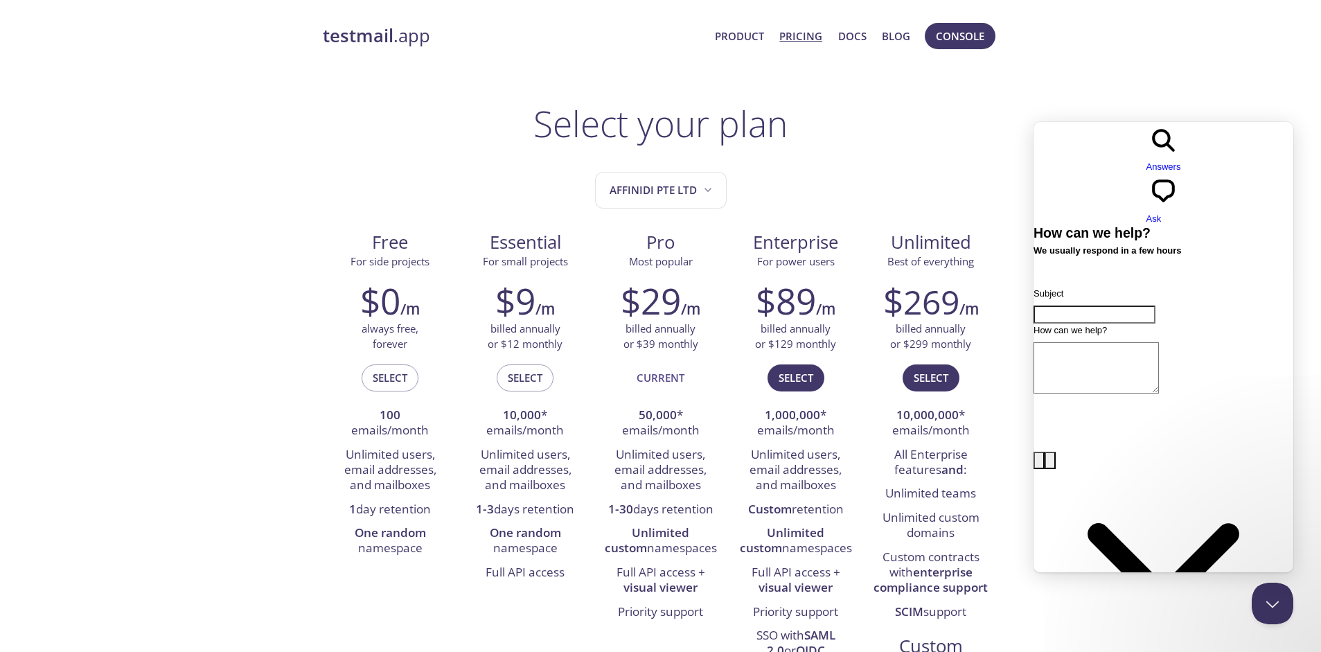
click at [1146, 168] on span "Go back" at bounding box center [1146, 173] width 0 height 10
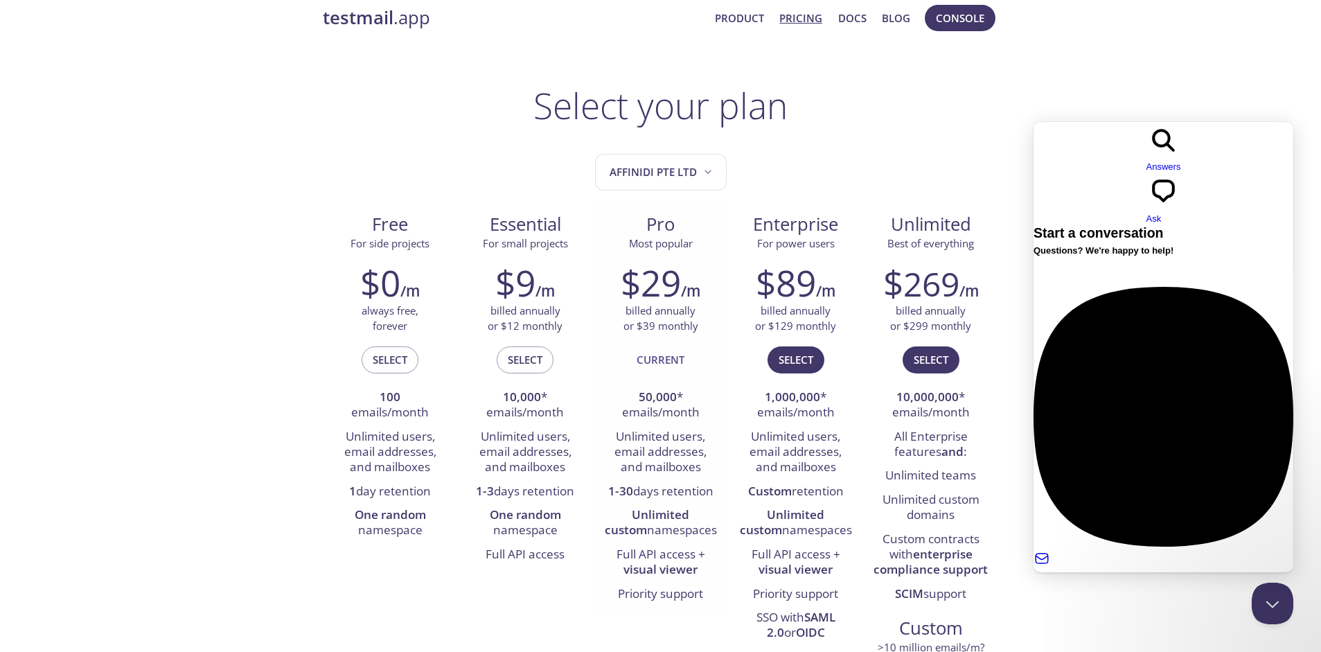
scroll to position [84, 0]
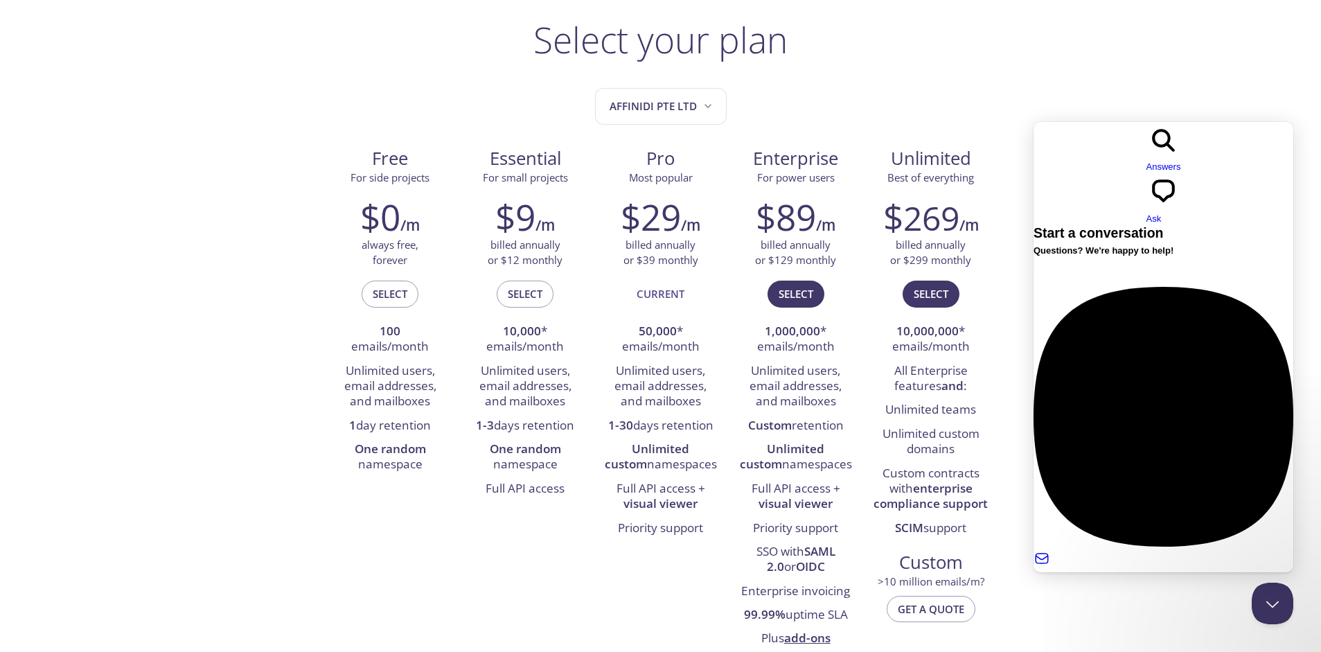
click at [413, 571] on div "Free For side projects $0 /m always free, forever Select 100 emails/month Unlim…" at bounding box center [661, 398] width 676 height 524
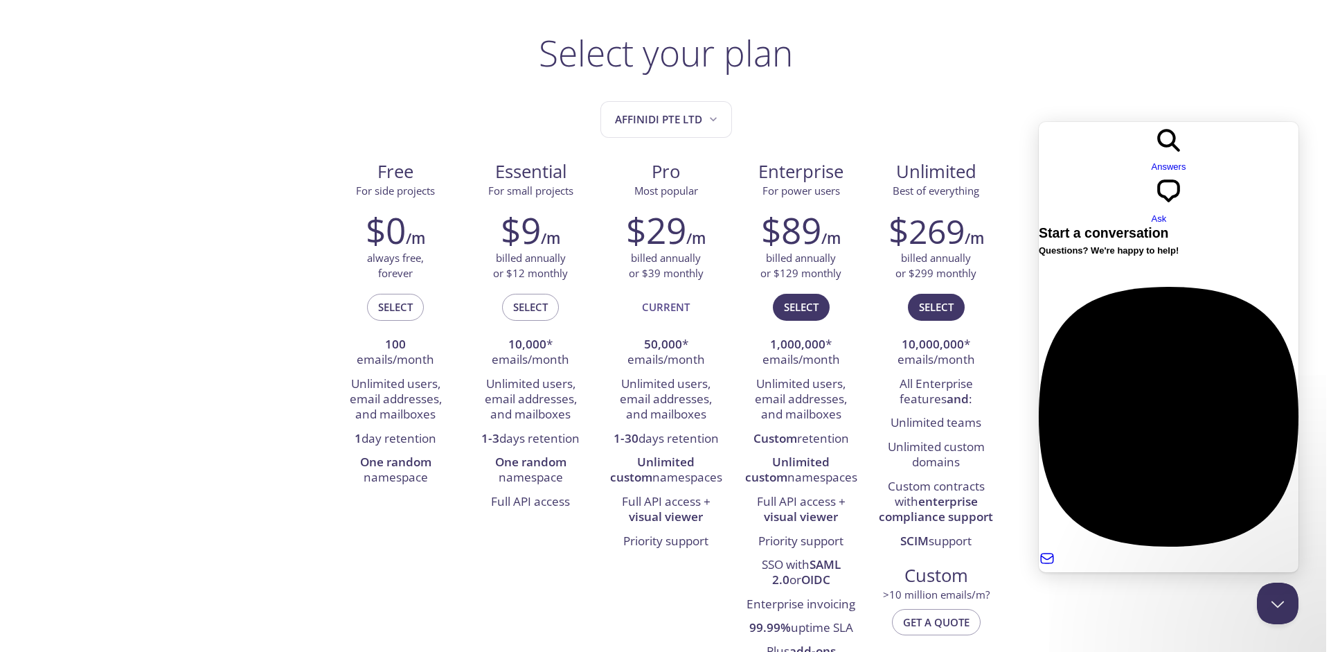
scroll to position [0, 0]
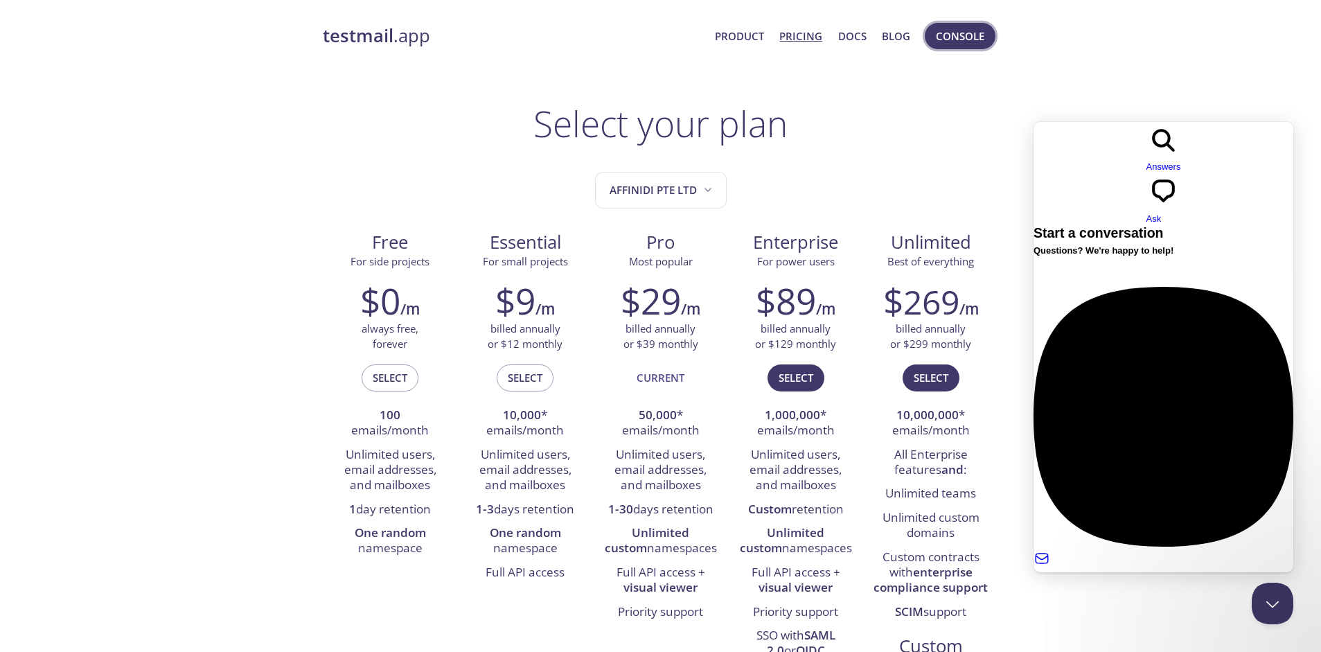
click at [961, 31] on span "Console" at bounding box center [960, 36] width 48 height 18
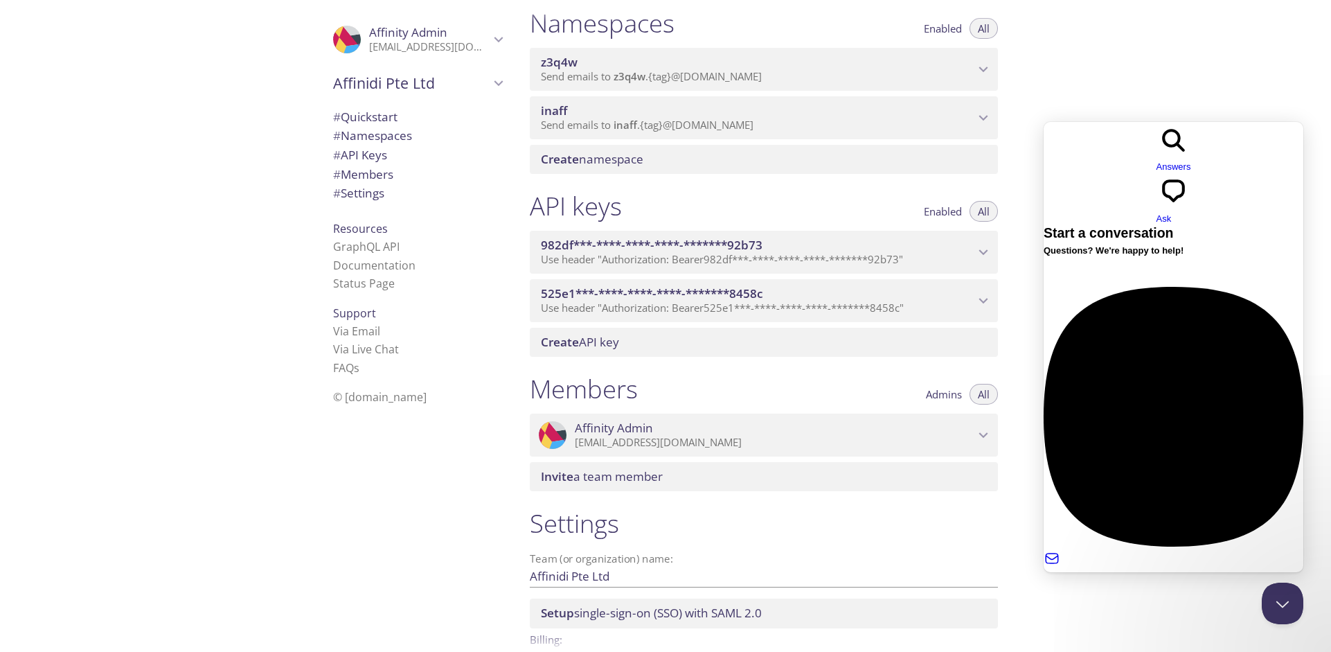
scroll to position [268, 0]
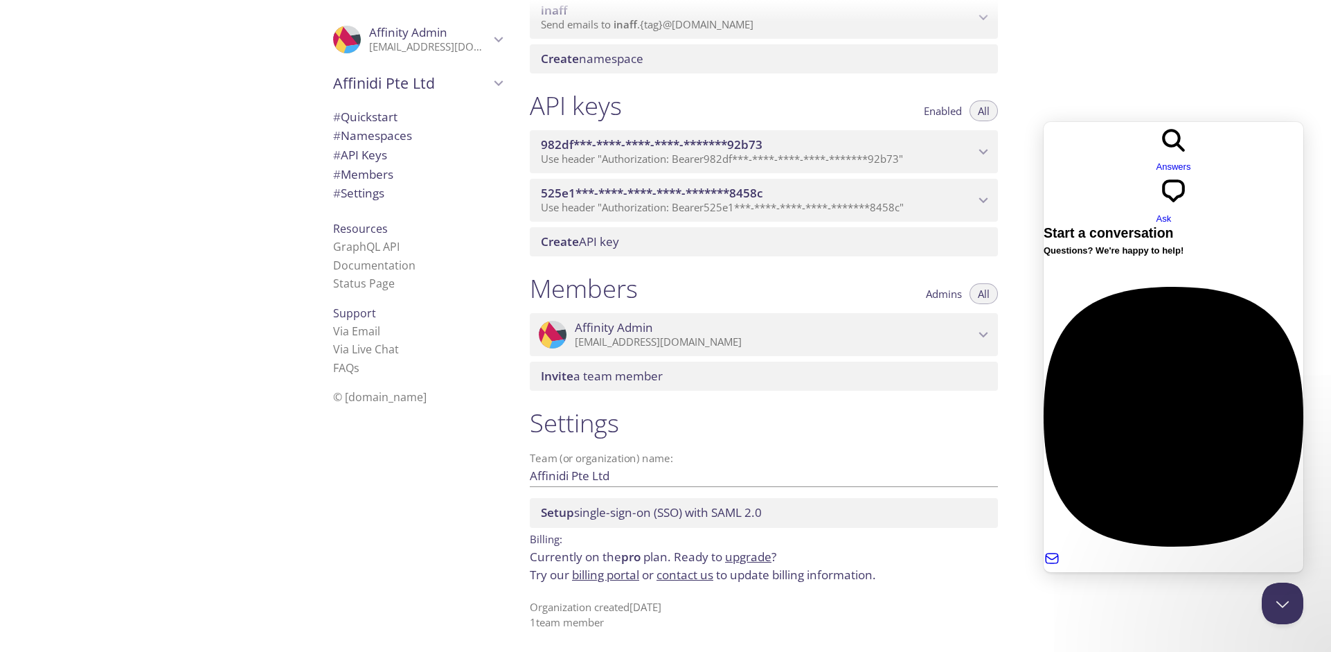
click at [428, 503] on div ".cls-1 { fill: #6d5ca8; } .cls-2 { fill: #3fc191; } .cls-3 { fill: #3b4752; } .…" at bounding box center [415, 326] width 208 height 652
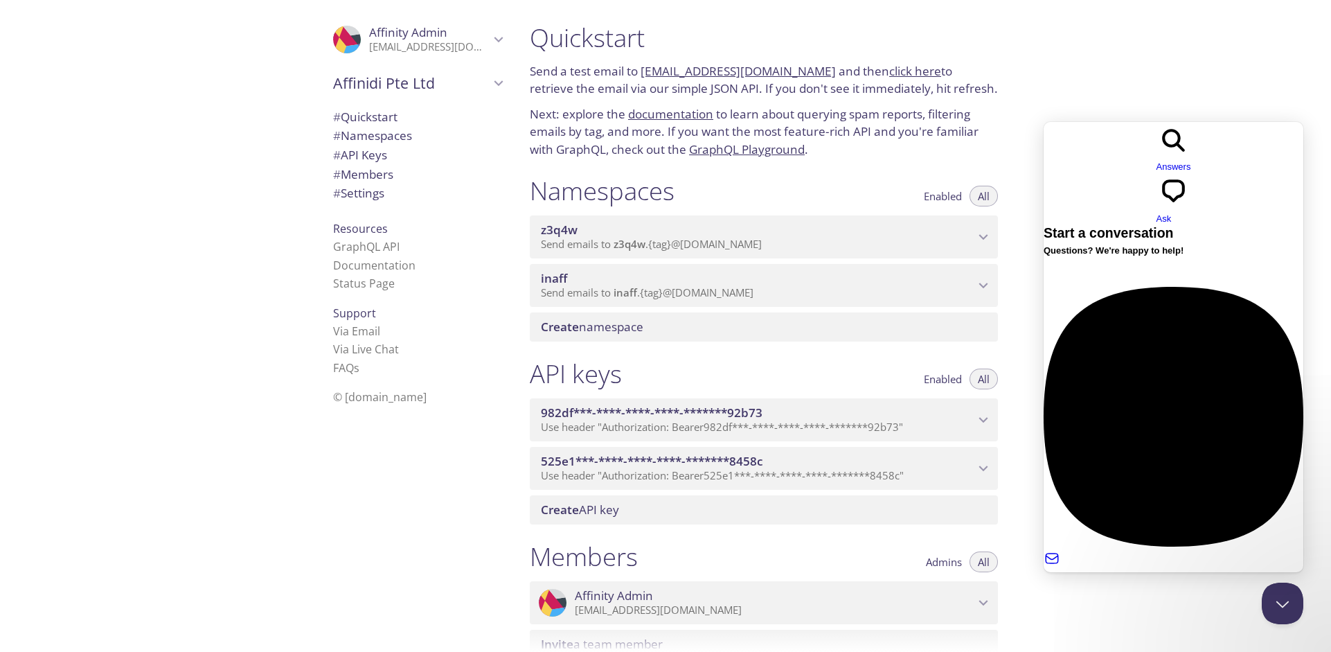
click at [161, 408] on div ".cls-1 { fill: #6d5ca8; } .cls-2 { fill: #3fc191; } .cls-3 { fill: #3b4752; } .…" at bounding box center [259, 326] width 519 height 652
click at [346, 75] on span "Affinidi Pte Ltd" at bounding box center [411, 82] width 157 height 19
click at [359, 117] on span "Affinity's team" at bounding box center [417, 116] width 169 height 18
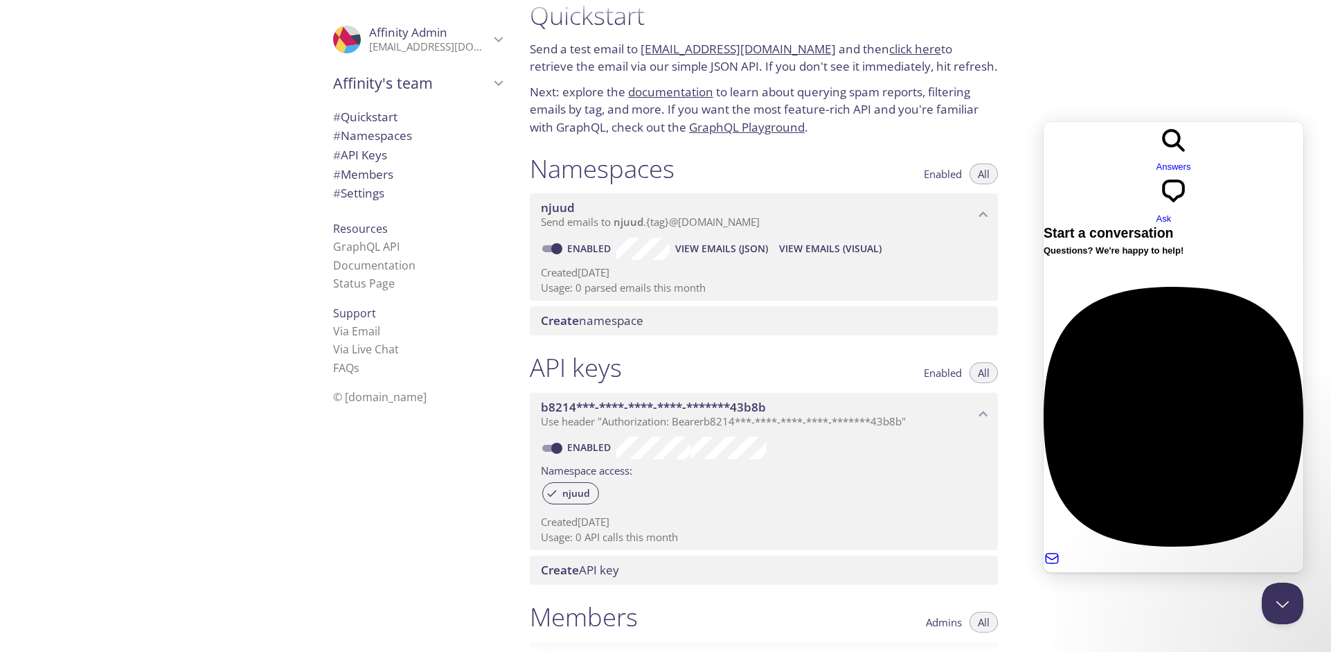
scroll to position [333, 0]
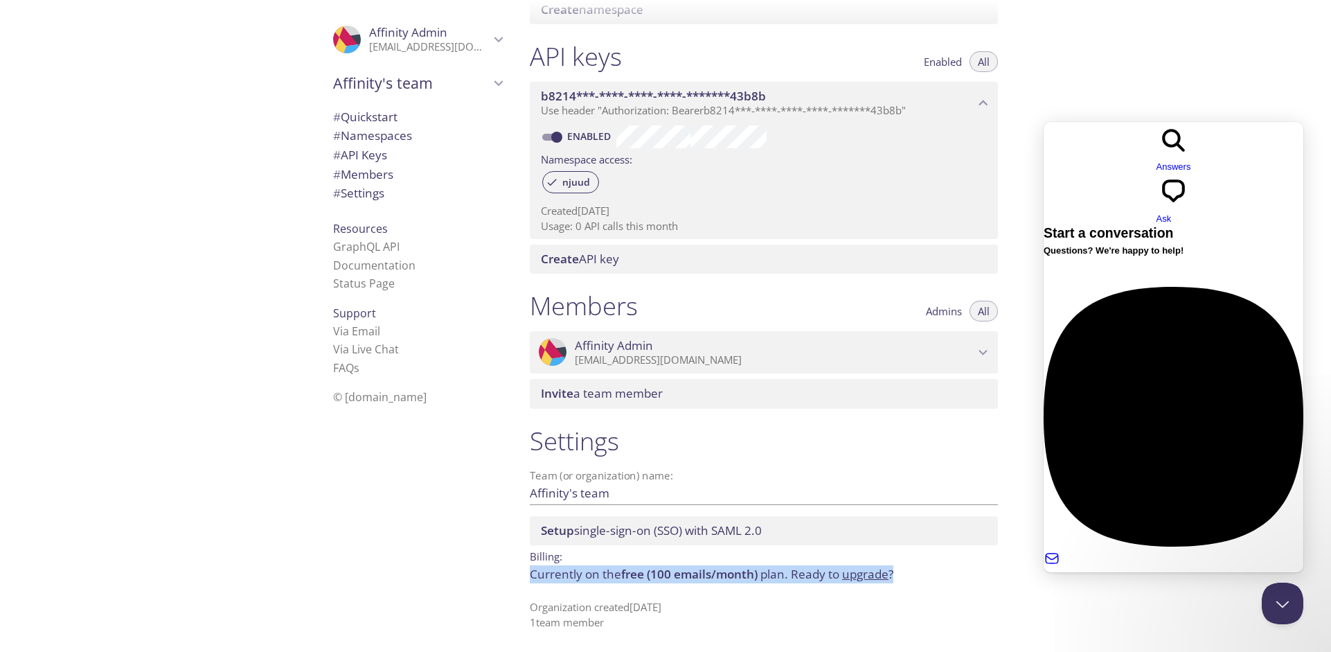
drag, startPoint x: 529, startPoint y: 577, endPoint x: 925, endPoint y: 580, distance: 396.1
click at [925, 580] on p "Currently on the free (100 emails/month) plan. Ready to upgrade ?" at bounding box center [764, 574] width 468 height 18
click at [706, 609] on p "Organization created [DATE] 1 team member" at bounding box center [764, 615] width 468 height 30
click at [730, 607] on p "Organization created [DATE] 1 team member" at bounding box center [764, 615] width 468 height 30
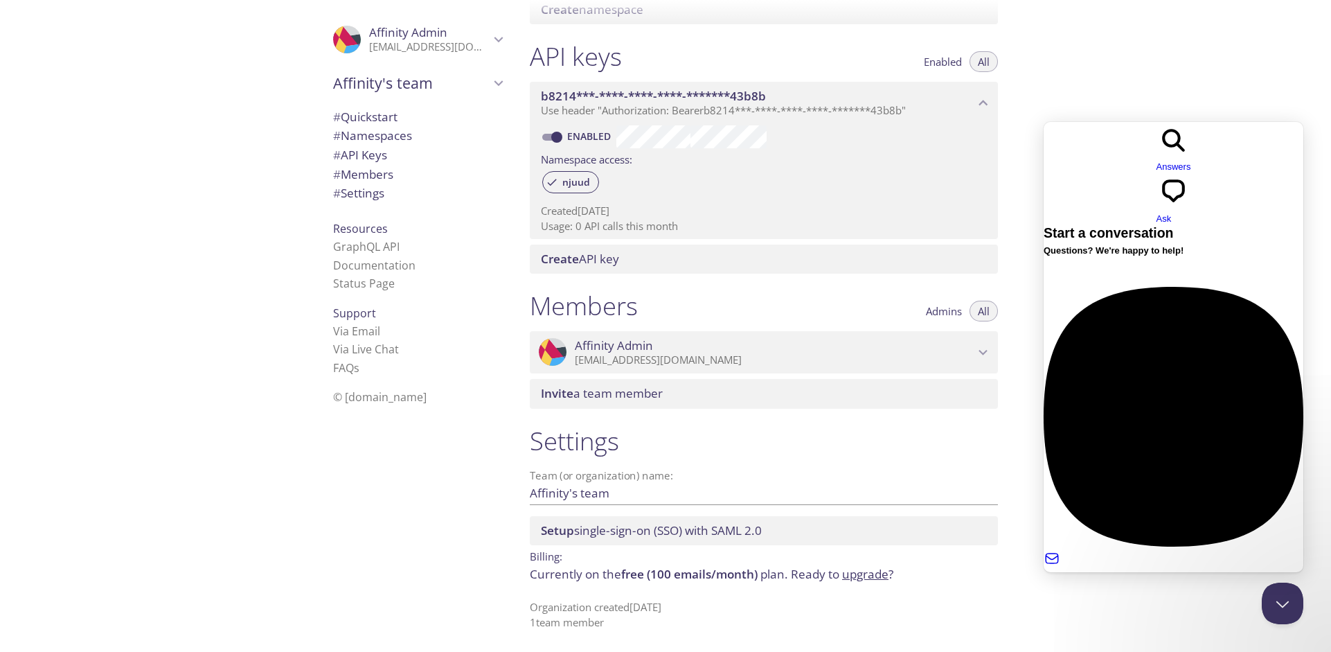
click at [422, 597] on div ".cls-1 { fill: #6d5ca8; } .cls-2 { fill: #3fc191; } .cls-3 { fill: #3b4752; } .…" at bounding box center [415, 326] width 208 height 652
click at [354, 79] on span "Affinity's team" at bounding box center [411, 82] width 157 height 19
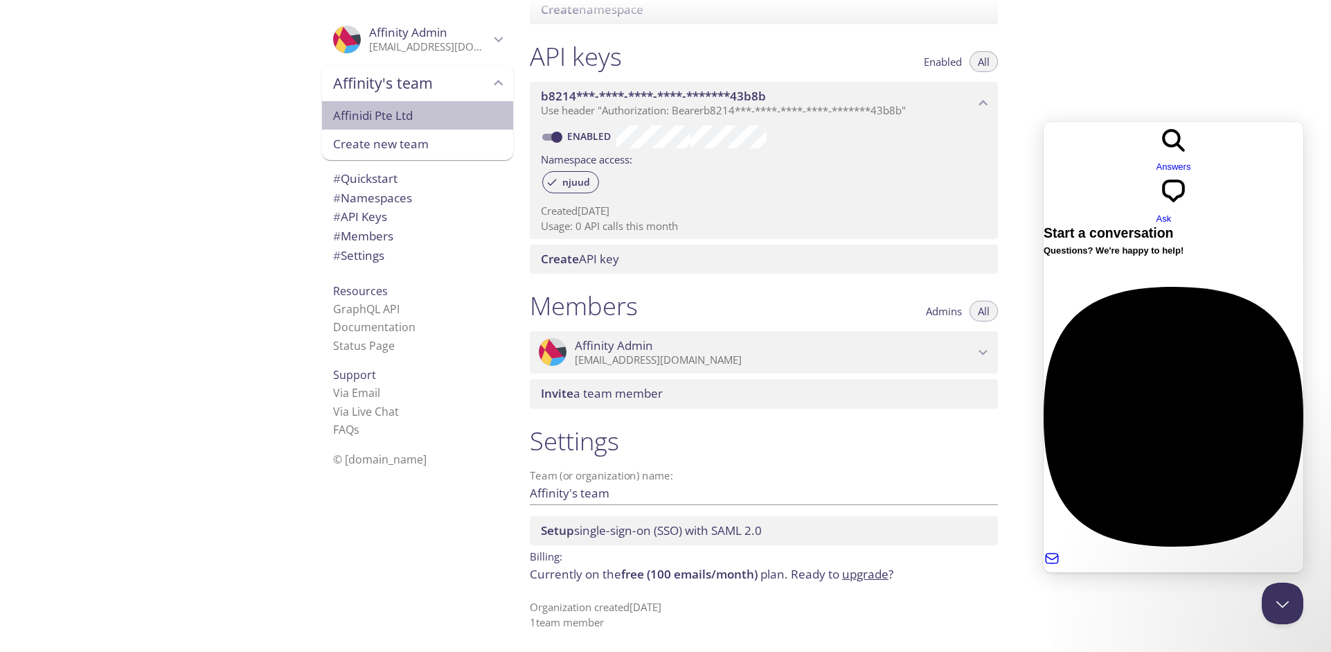
click at [368, 115] on span "Affinidi Pte Ltd" at bounding box center [417, 116] width 169 height 18
type input "Affinidi Pte Ltd"
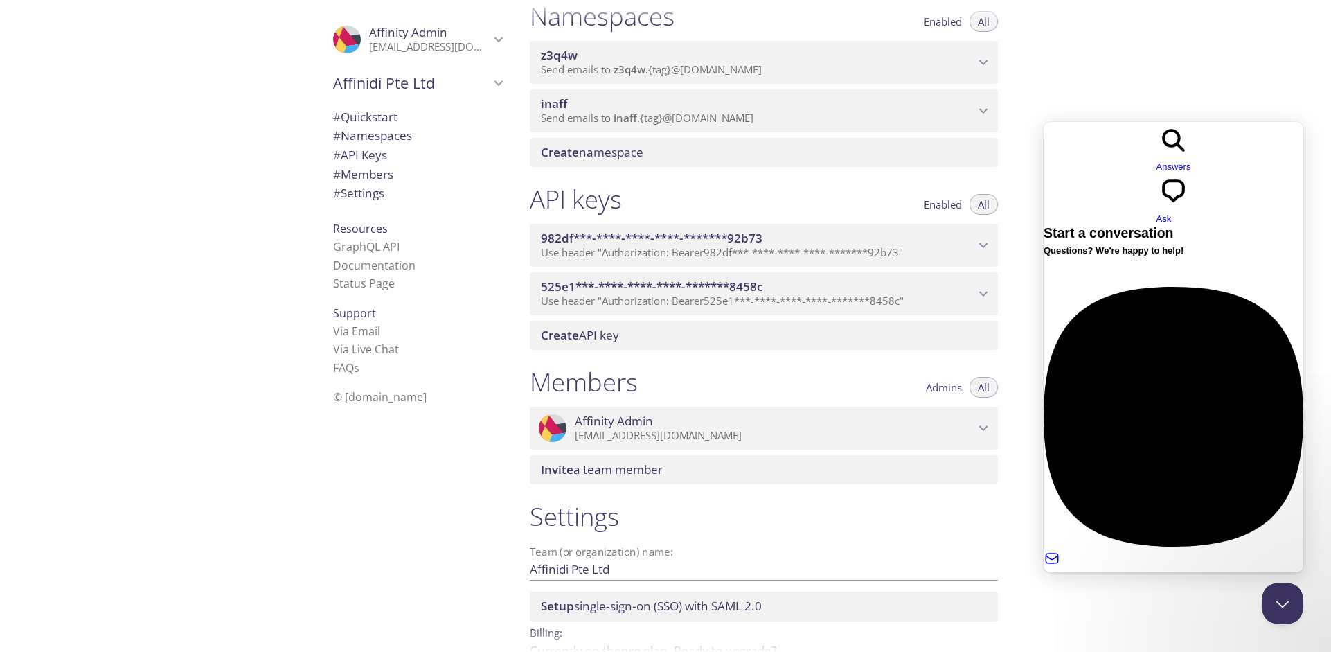
scroll to position [268, 0]
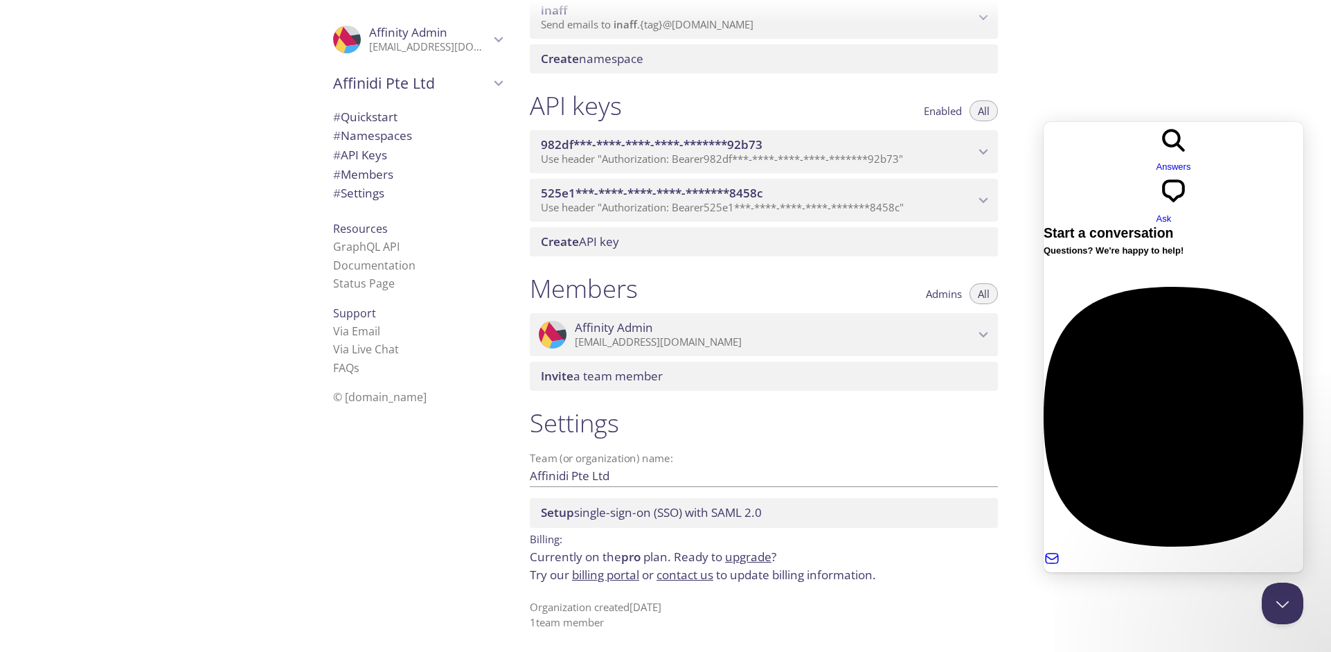
click at [600, 578] on link "billing portal" at bounding box center [605, 574] width 67 height 16
